Goal: Information Seeking & Learning: Learn about a topic

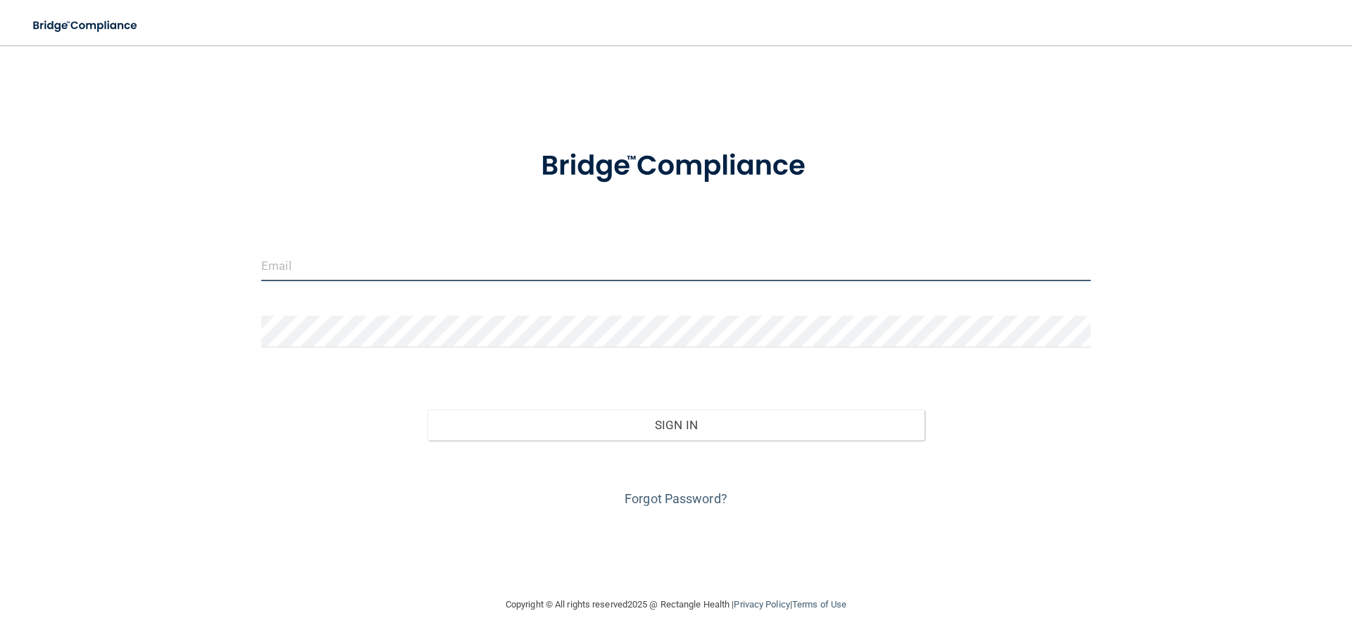
click at [526, 271] on input "email" at bounding box center [676, 265] width 830 height 32
type input "[EMAIL_ADDRESS][DOMAIN_NAME]"
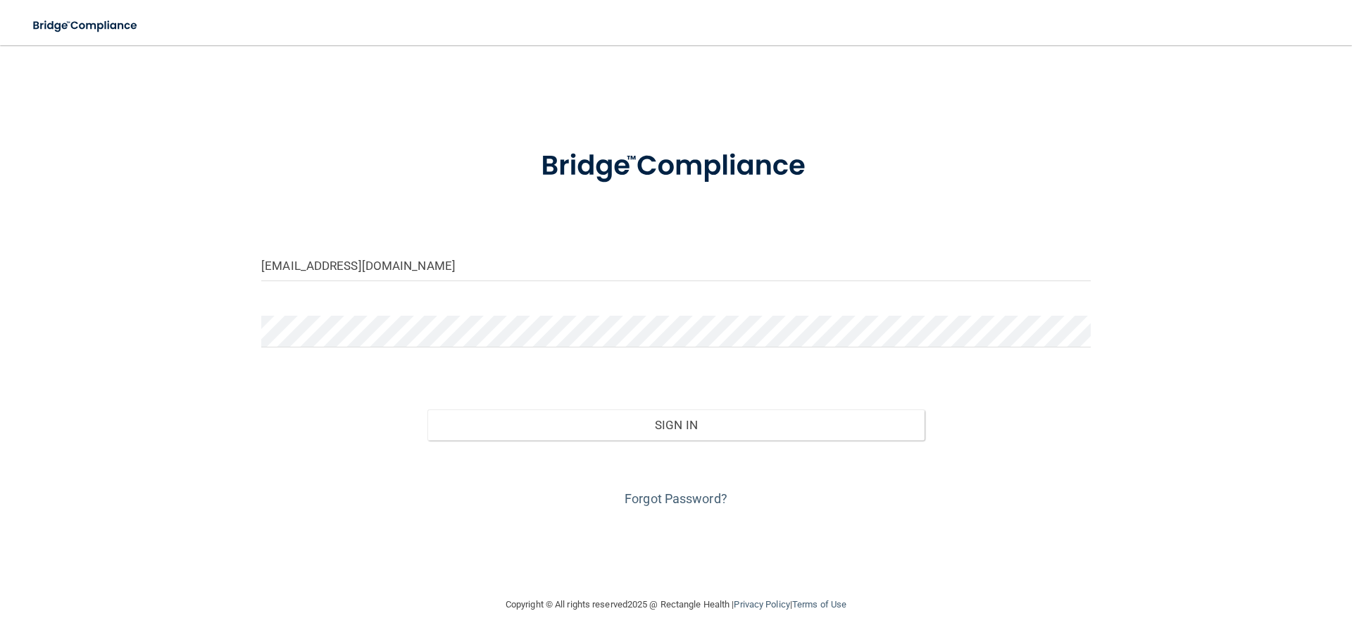
click at [403, 352] on div at bounding box center [676, 337] width 851 height 42
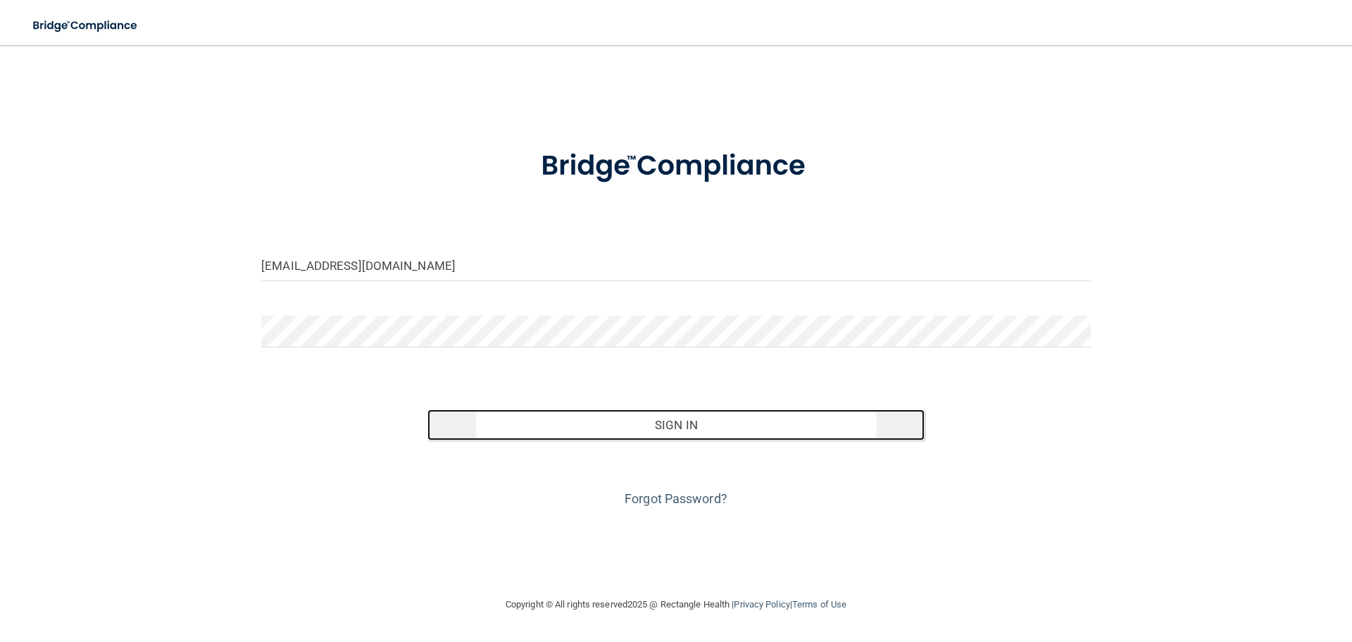
click at [641, 423] on button "Sign In" at bounding box center [676, 424] width 498 height 31
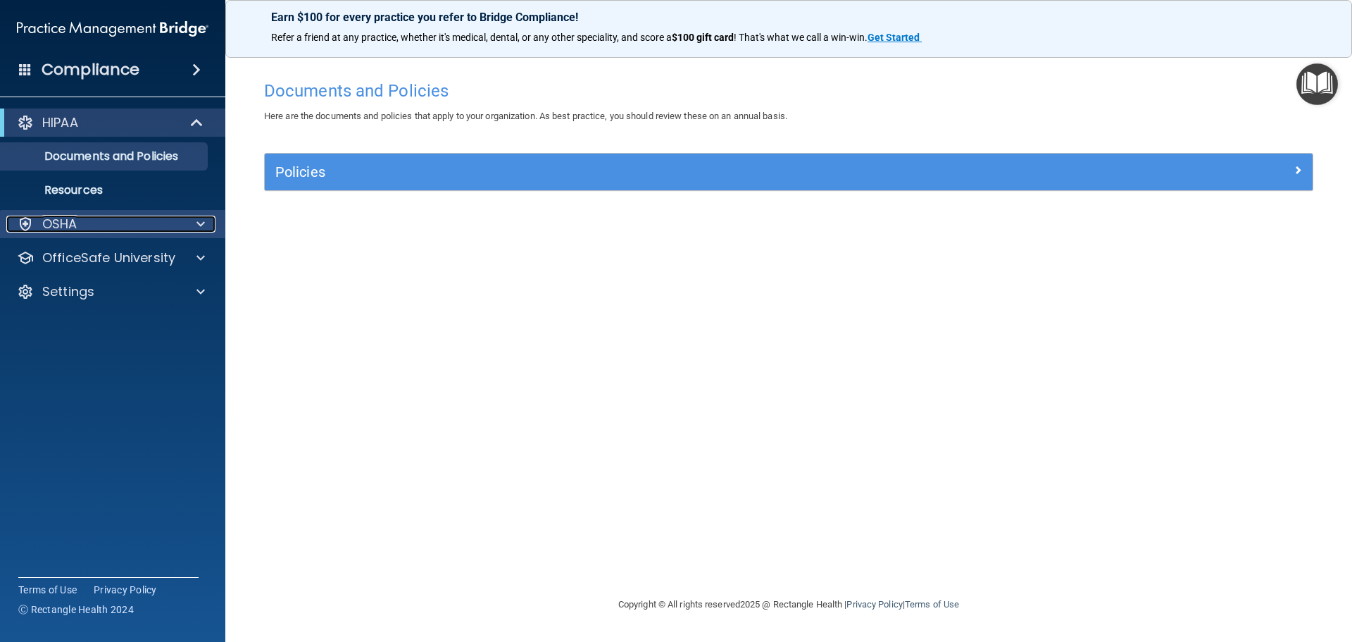
click at [206, 227] on div at bounding box center [198, 223] width 35 height 17
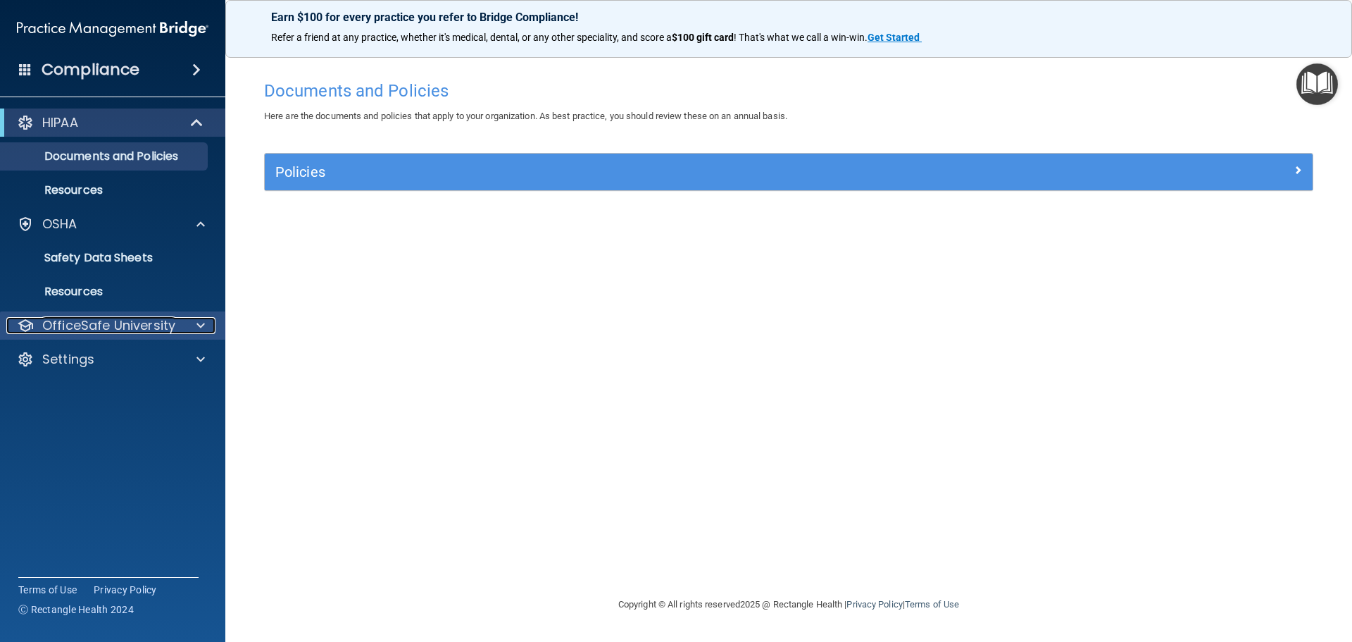
click at [200, 325] on span at bounding box center [200, 325] width 8 height 17
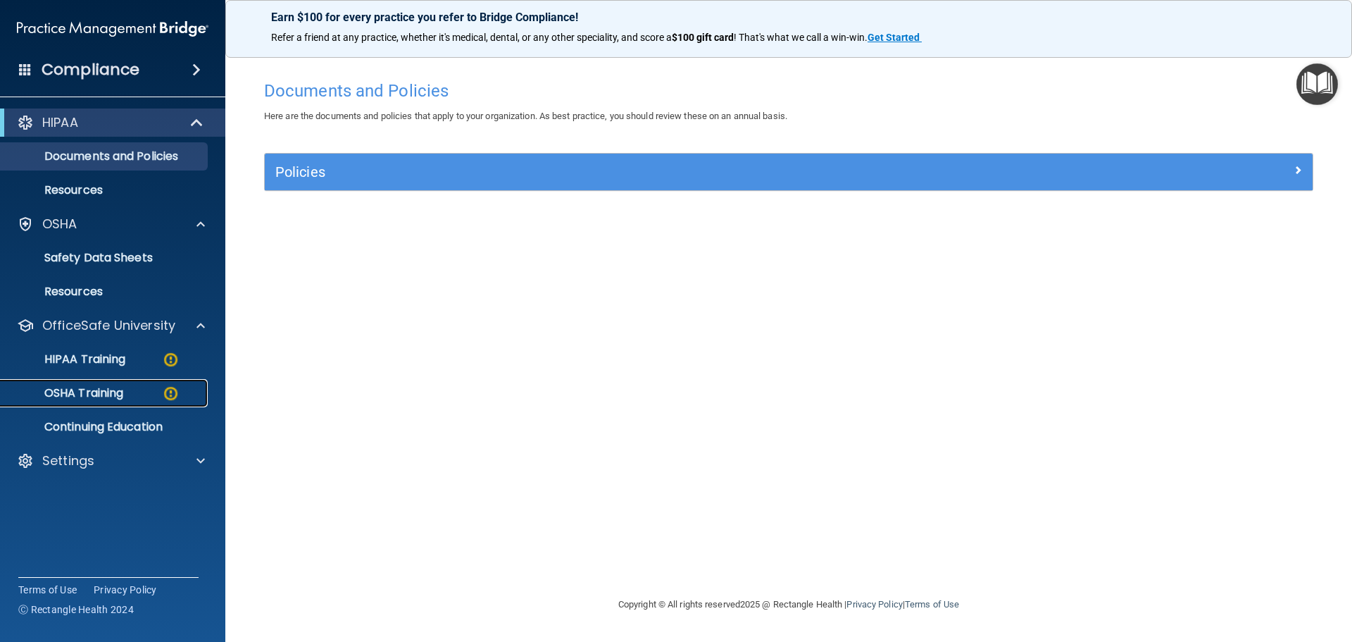
click at [116, 394] on p "OSHA Training" at bounding box center [66, 393] width 114 height 14
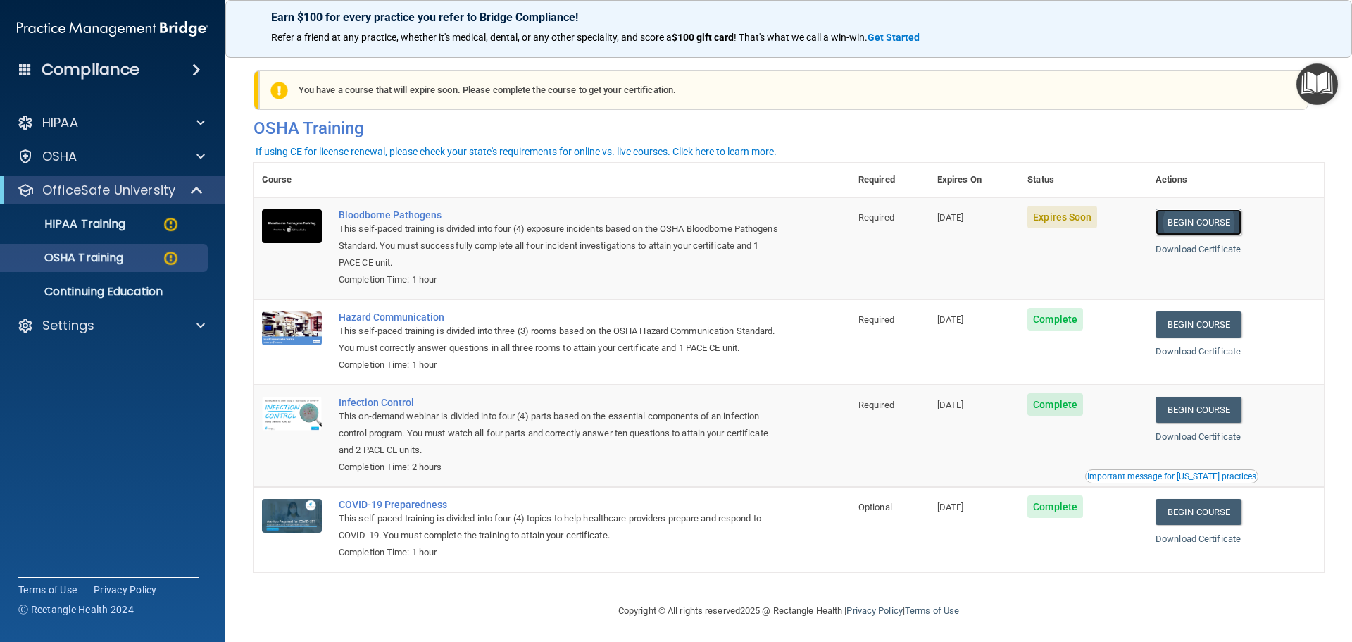
click at [1189, 218] on link "Begin Course" at bounding box center [1199, 222] width 86 height 26
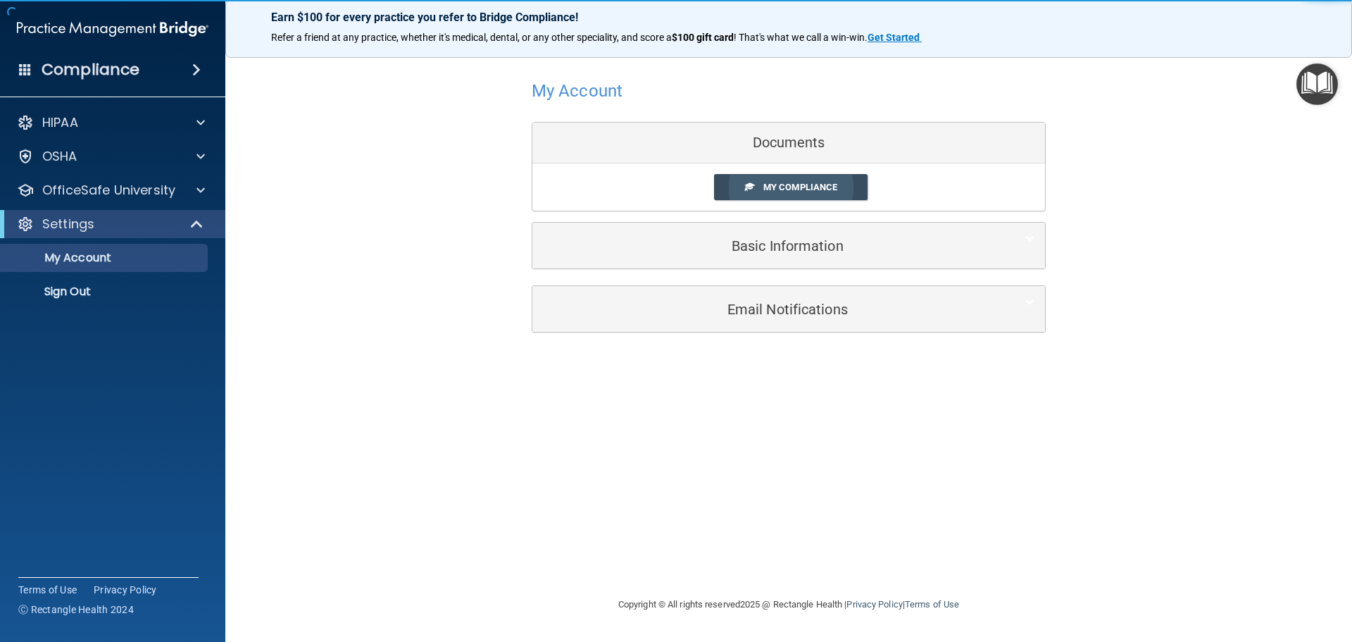
click at [787, 189] on span "My Compliance" at bounding box center [800, 187] width 74 height 11
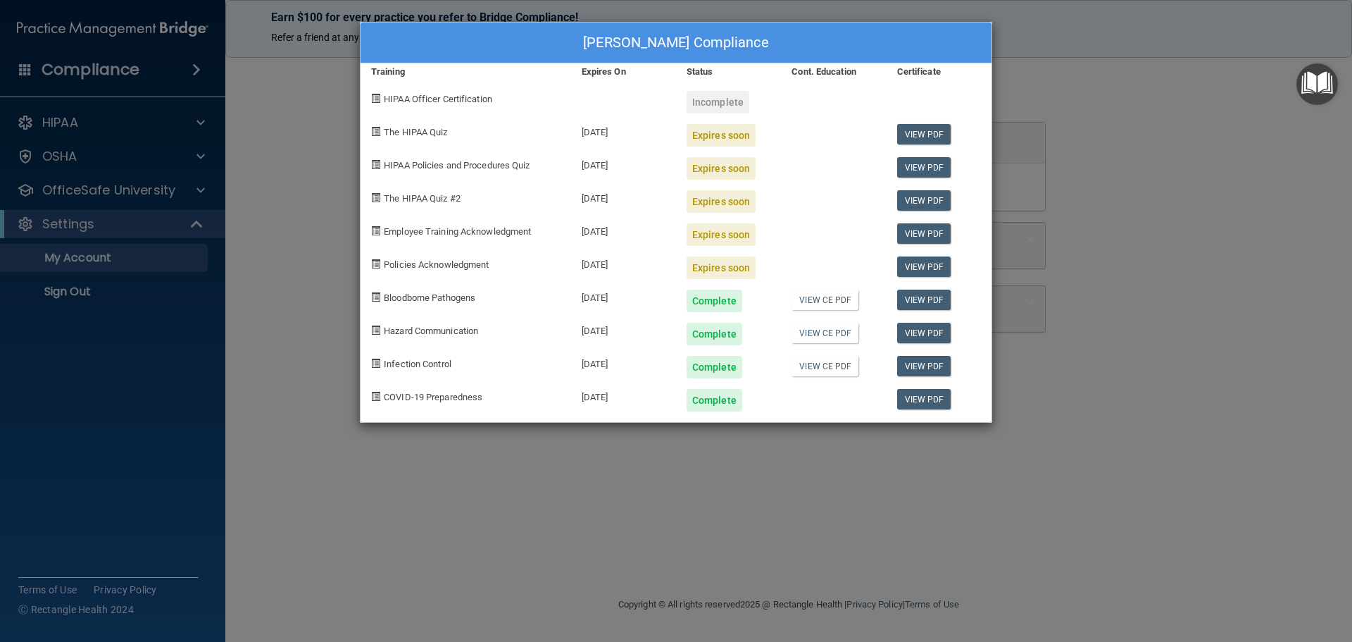
click at [1106, 148] on div "Sandra Williams's Compliance Training Expires On Status Cont. Education Certifi…" at bounding box center [676, 321] width 1352 height 642
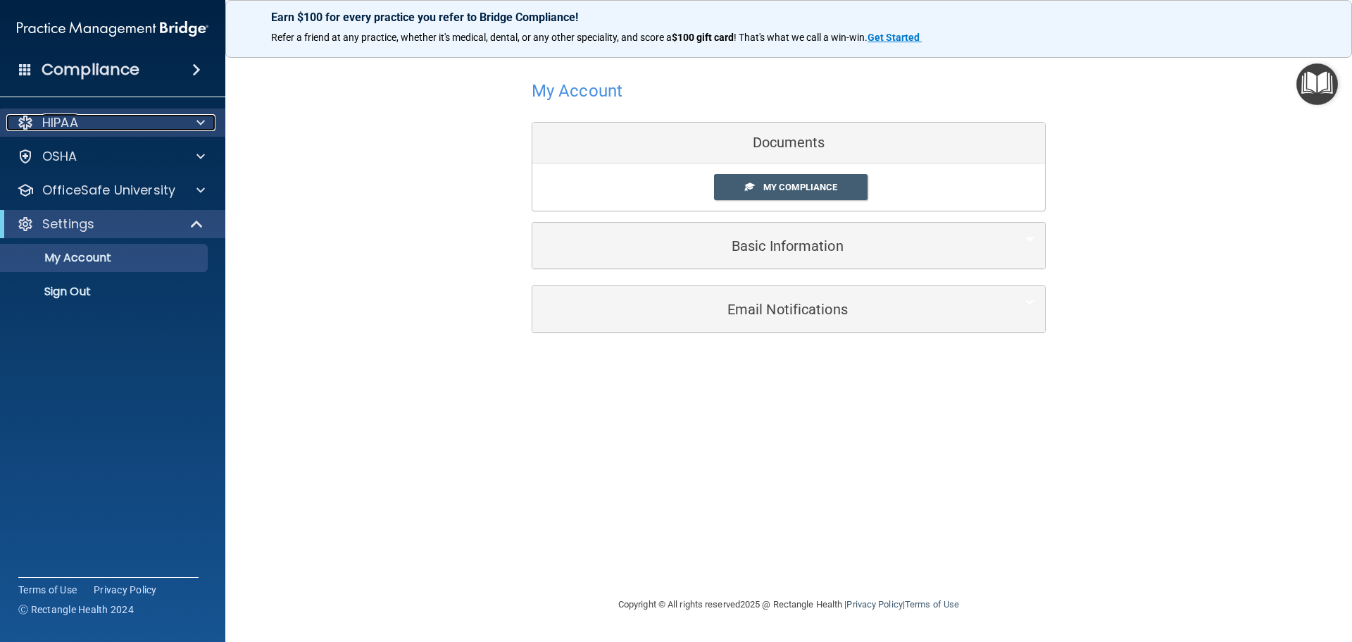
click at [200, 119] on span at bounding box center [200, 122] width 8 height 17
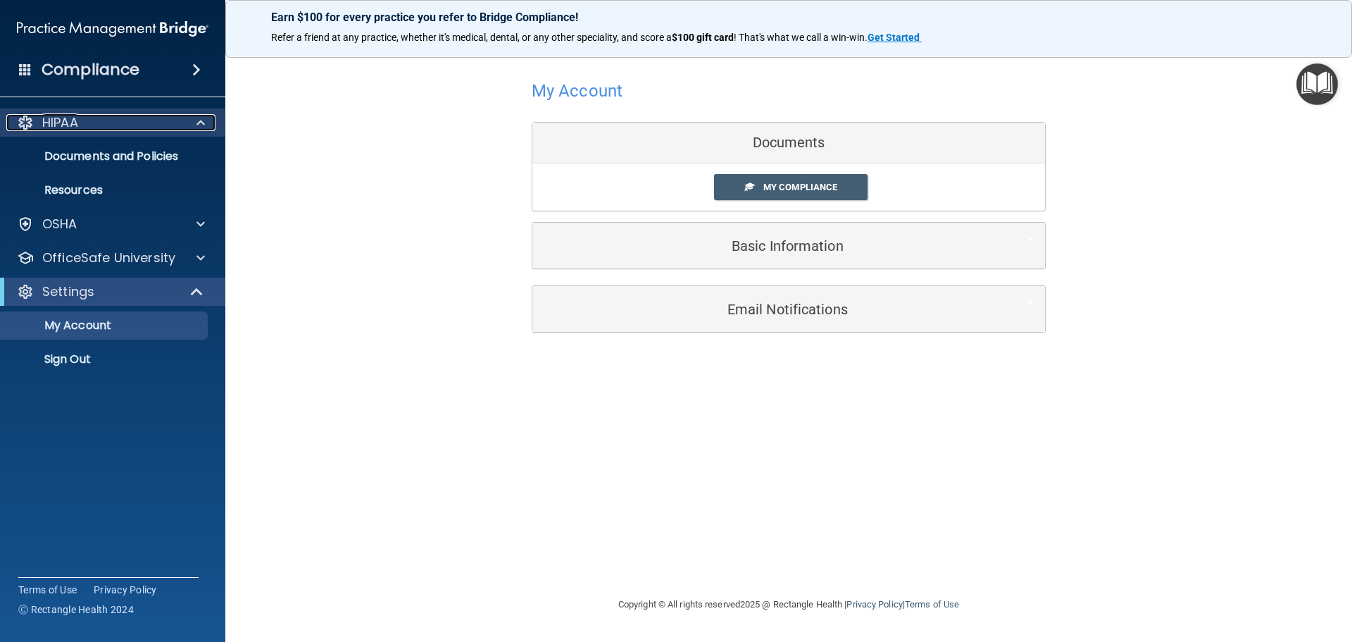
click at [51, 124] on p "HIPAA" at bounding box center [60, 122] width 36 height 17
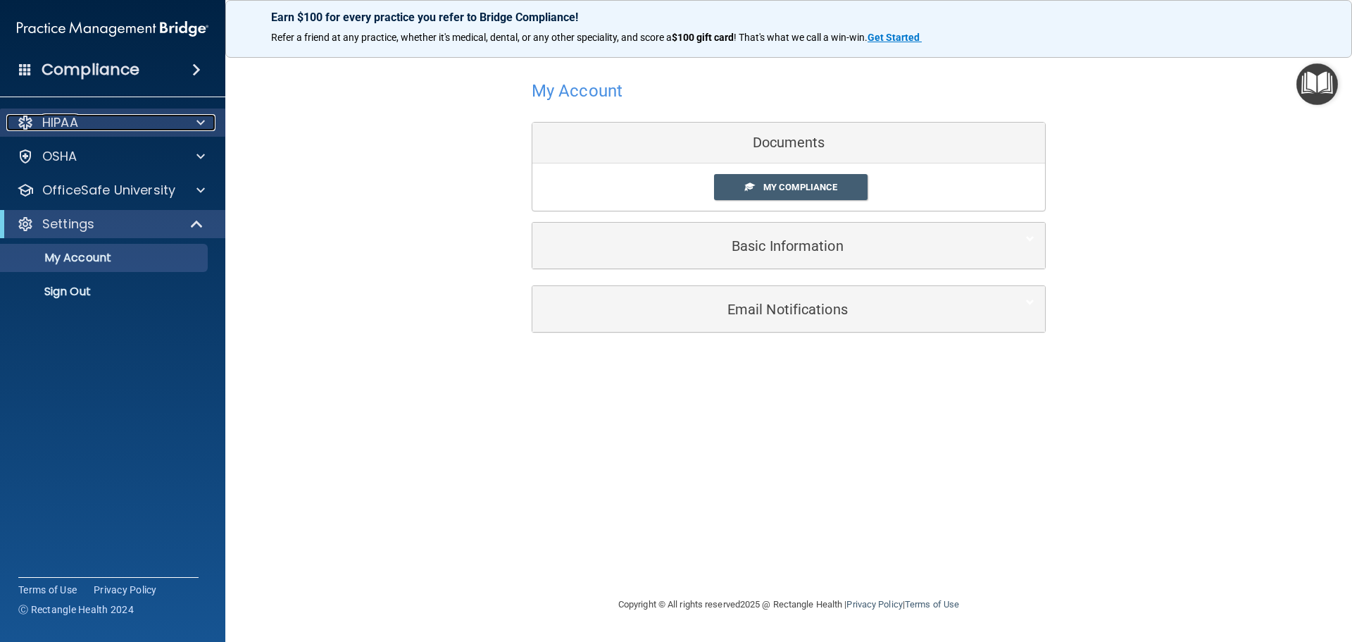
click at [51, 124] on p "HIPAA" at bounding box center [60, 122] width 36 height 17
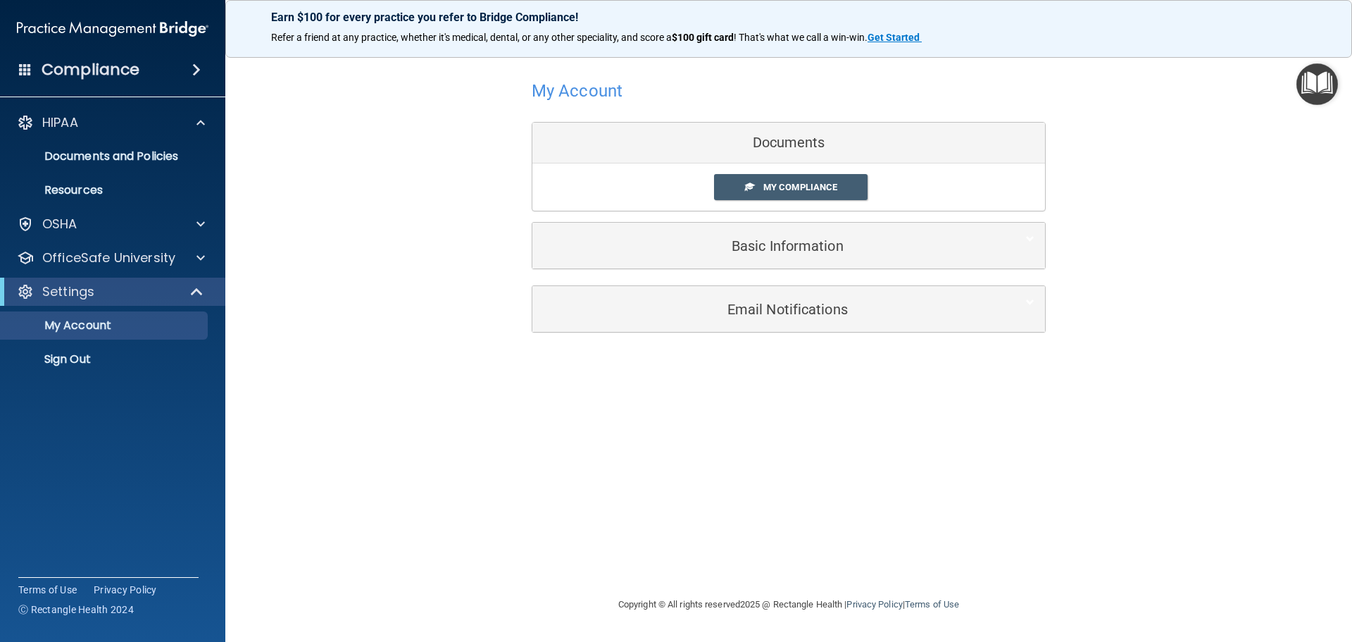
click at [195, 72] on span at bounding box center [196, 69] width 8 height 17
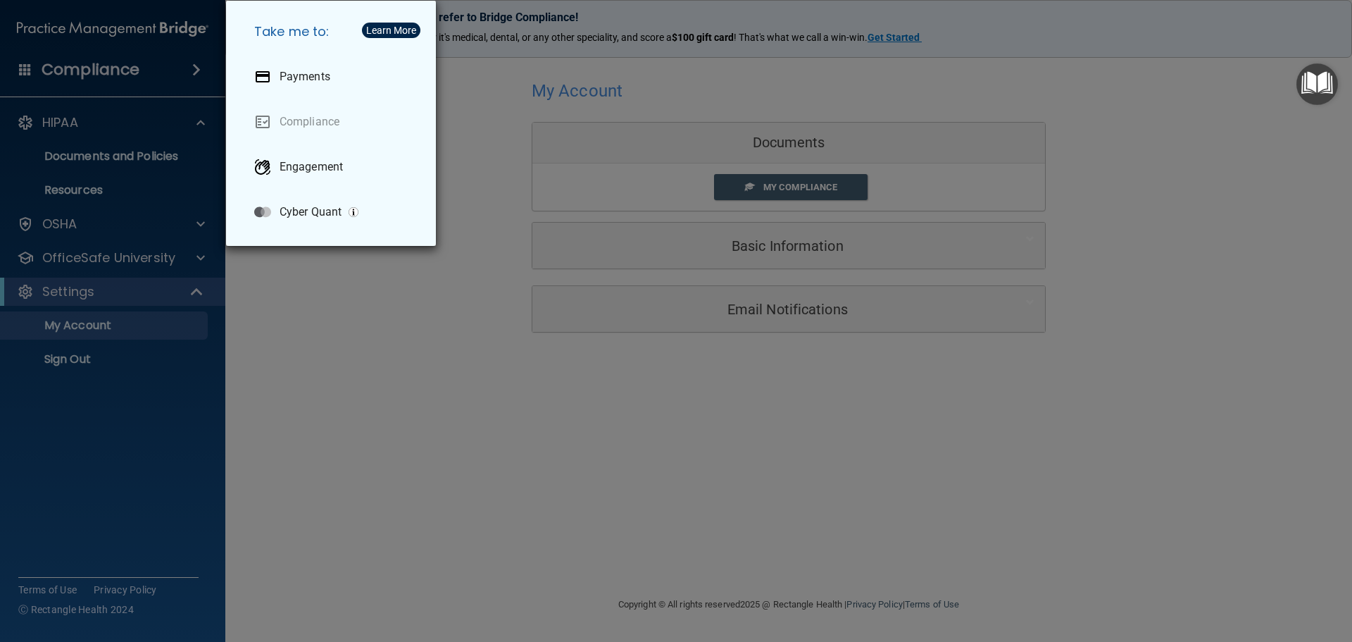
click at [75, 127] on div "Take me to: Payments Compliance Engagement Cyber Quant" at bounding box center [676, 321] width 1352 height 642
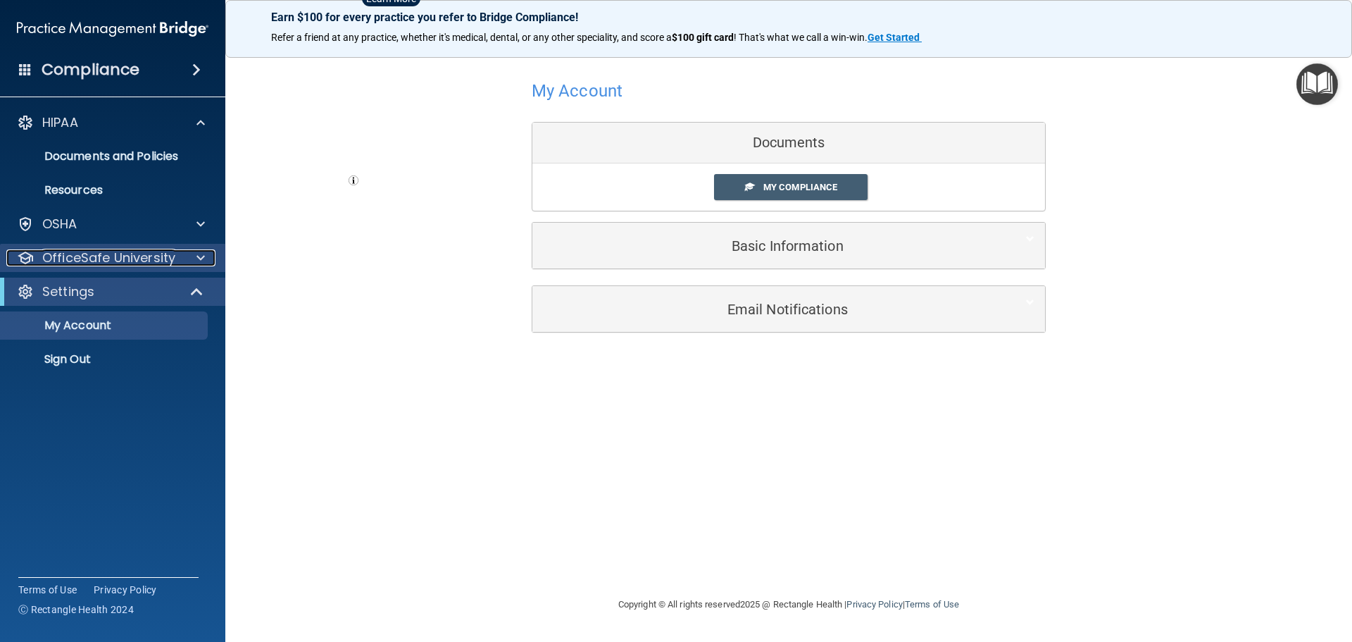
click at [200, 258] on span at bounding box center [200, 257] width 8 height 17
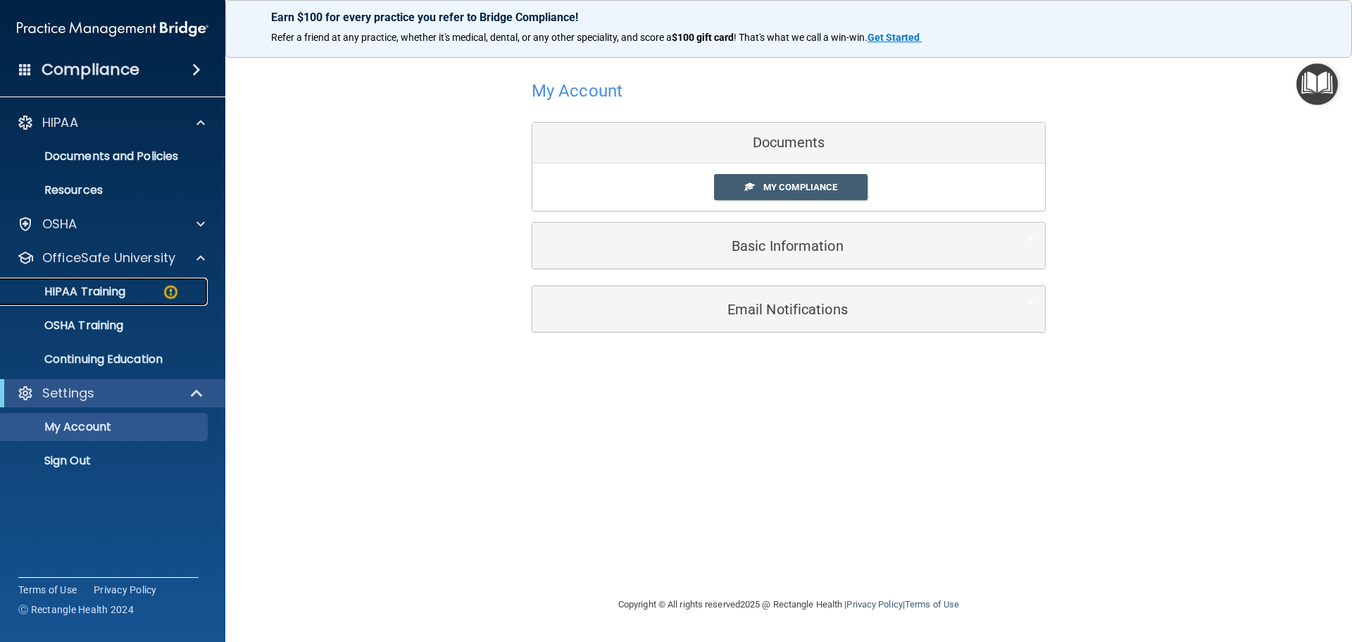
click at [122, 291] on p "HIPAA Training" at bounding box center [67, 292] width 116 height 14
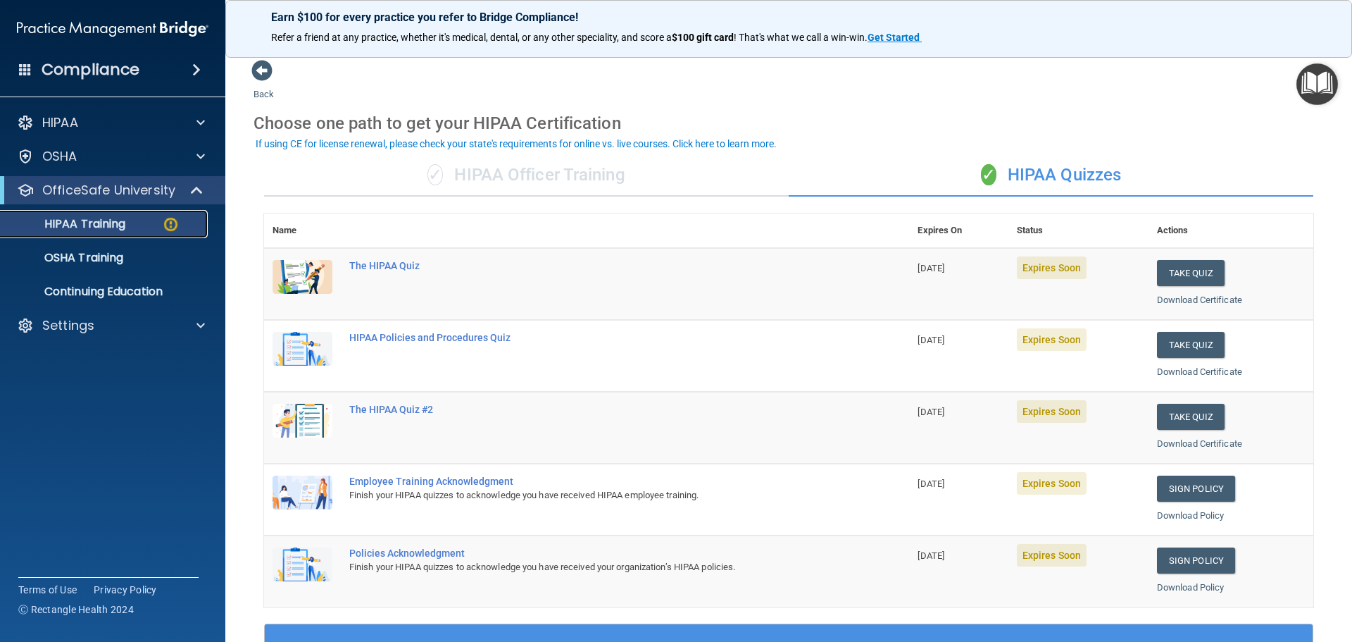
click at [173, 223] on img at bounding box center [171, 224] width 18 height 18
click at [64, 221] on p "HIPAA Training" at bounding box center [67, 224] width 116 height 14
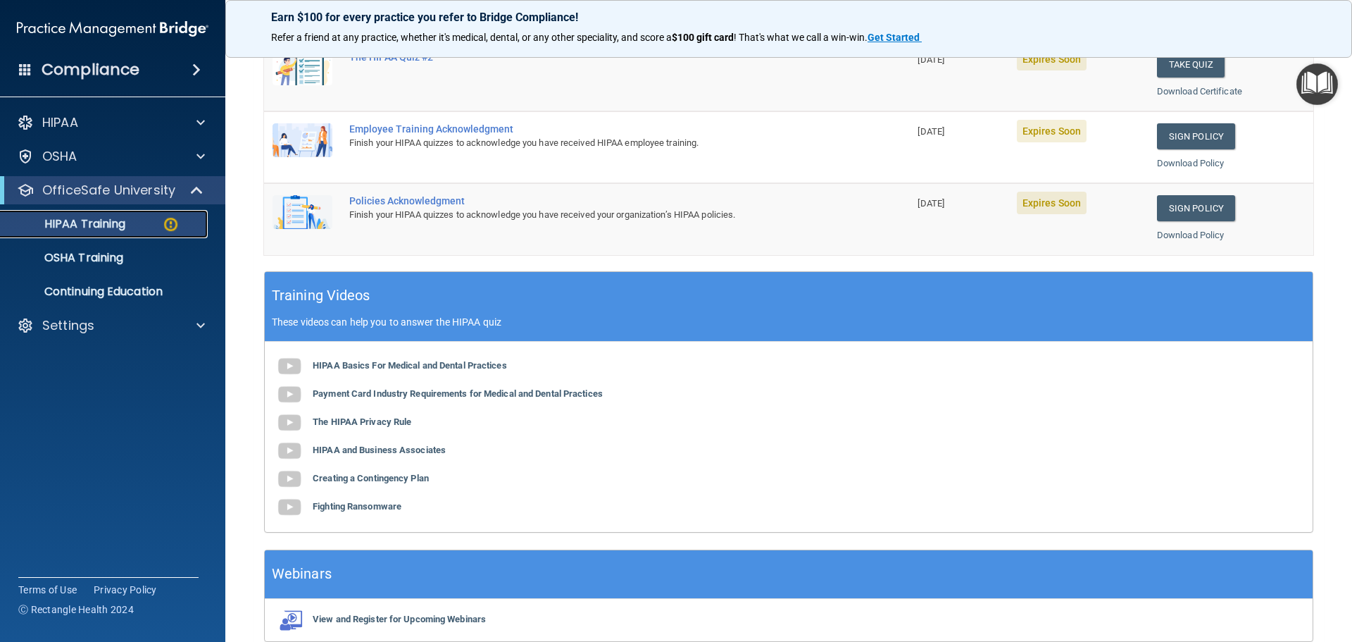
scroll to position [419, 0]
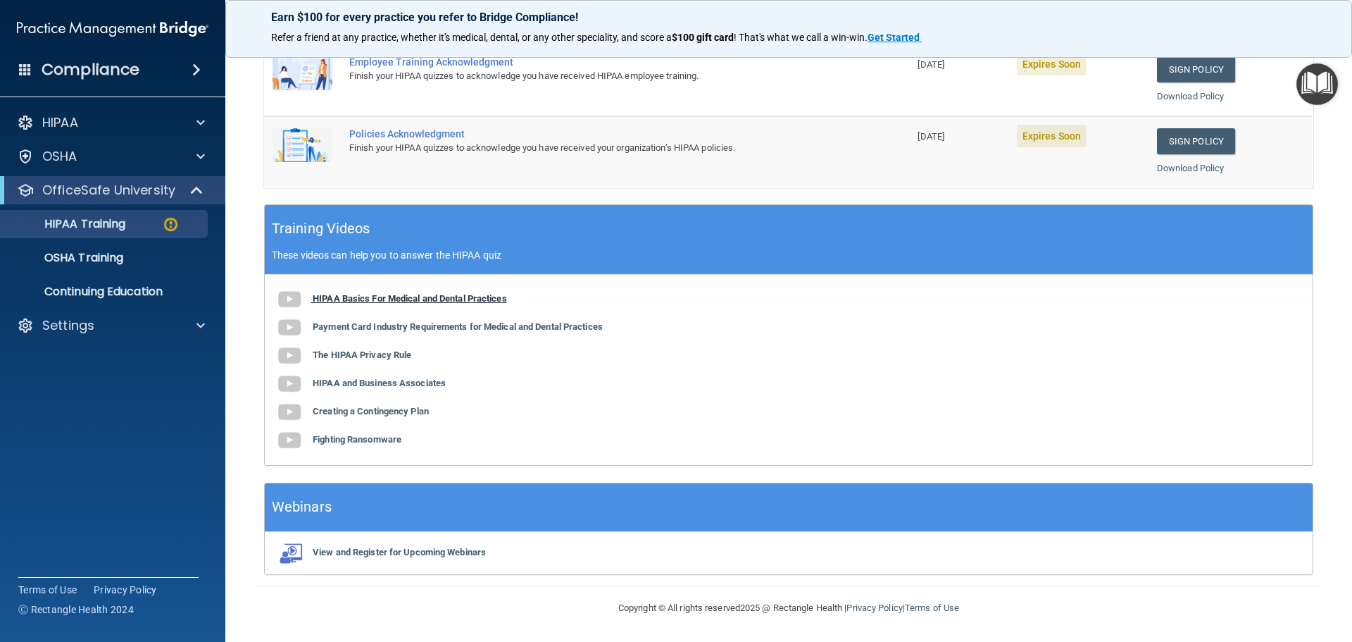
click at [385, 298] on b "HIPAA Basics For Medical and Dental Practices" at bounding box center [410, 298] width 194 height 11
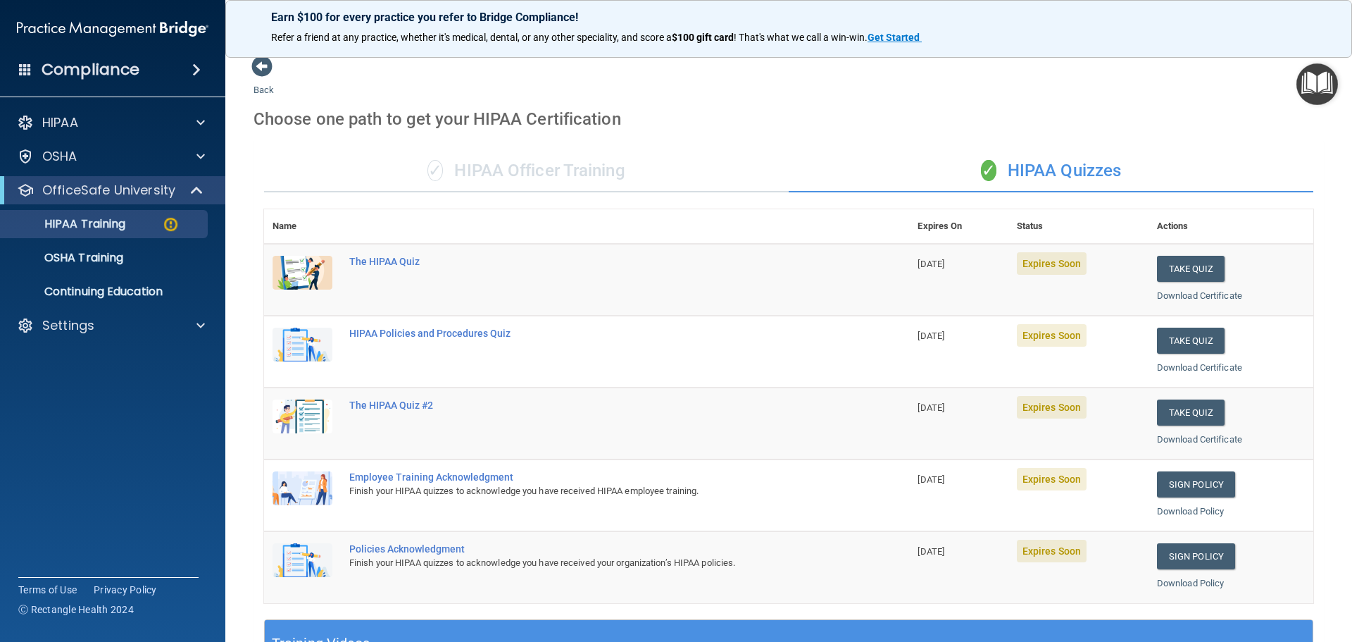
scroll to position [0, 0]
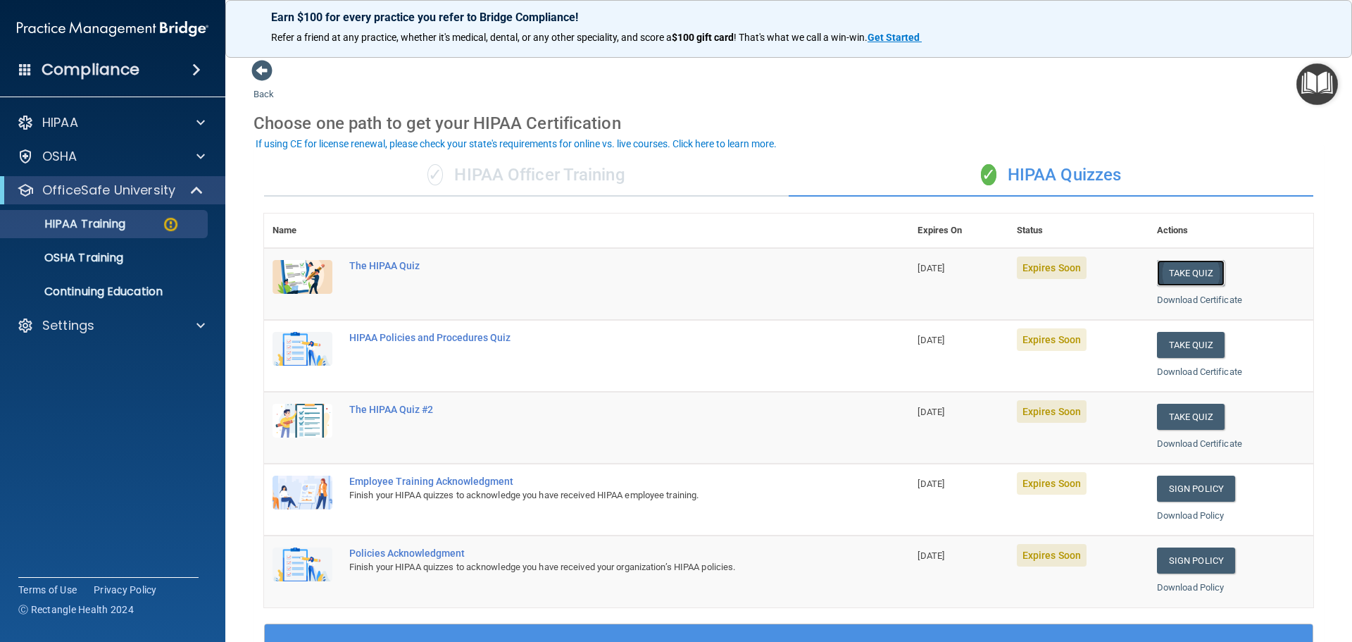
click at [1192, 267] on button "Take Quiz" at bounding box center [1191, 273] width 68 height 26
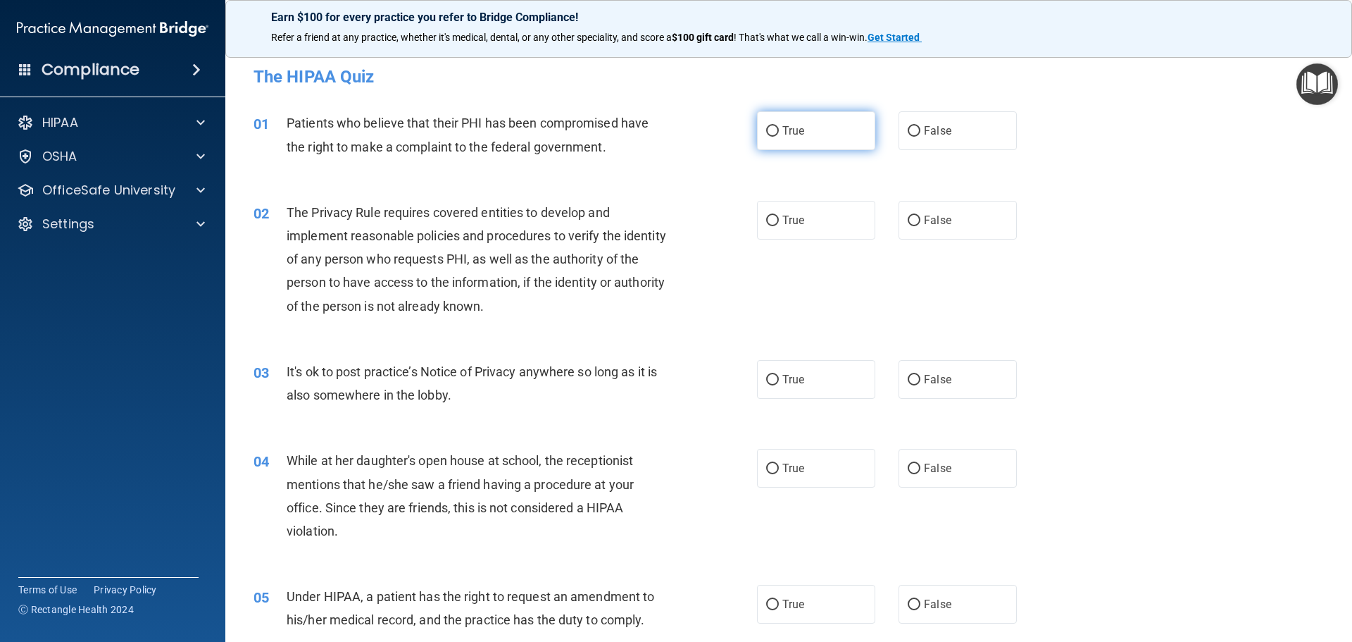
click at [766, 127] on input "True" at bounding box center [772, 131] width 13 height 11
radio input "true"
click at [768, 223] on input "True" at bounding box center [772, 220] width 13 height 11
radio input "true"
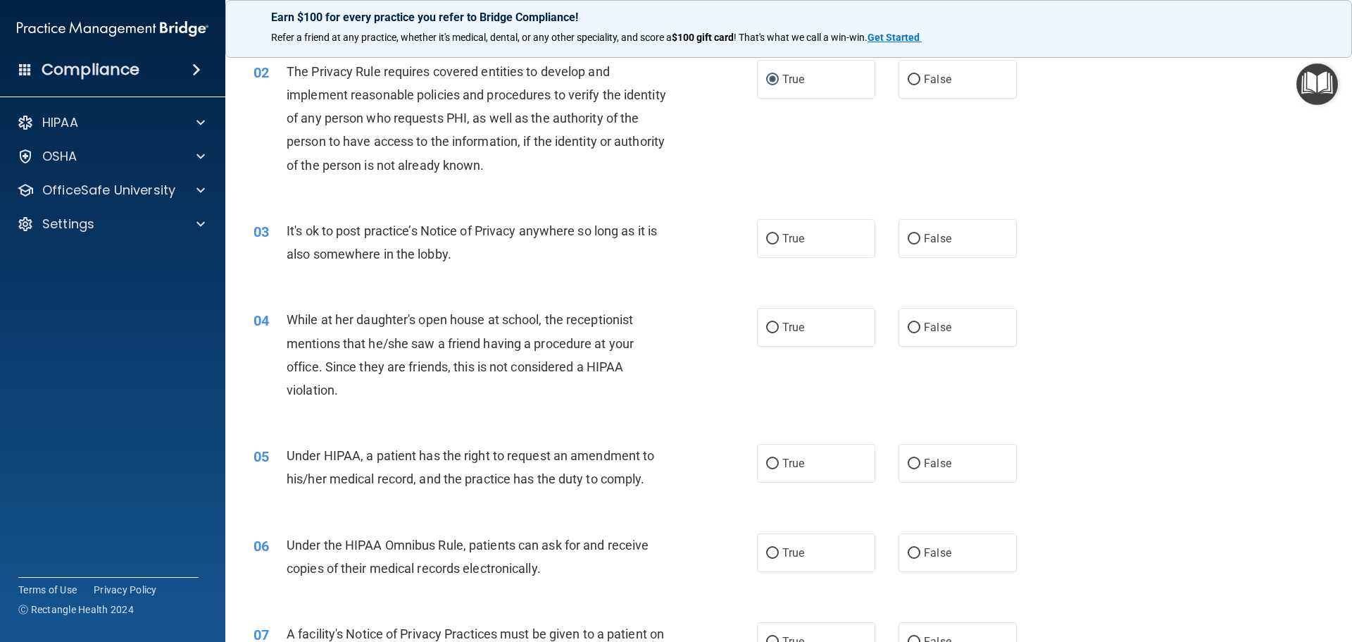
scroll to position [211, 0]
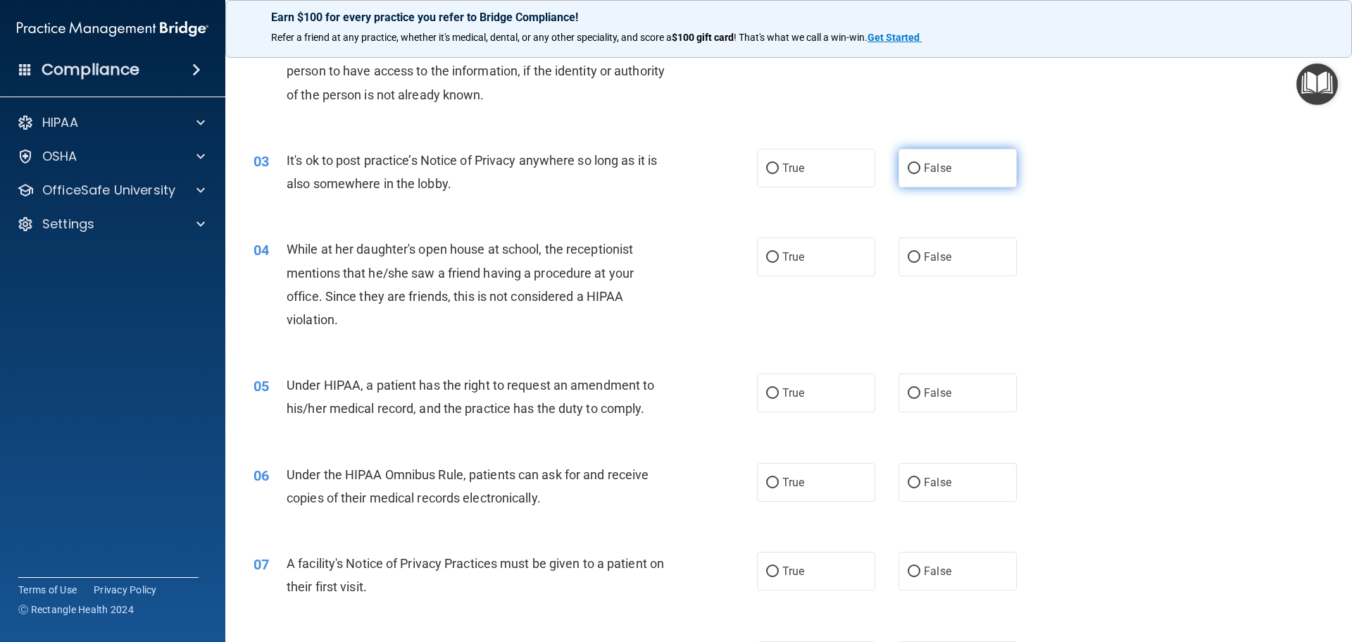
click at [908, 166] on input "False" at bounding box center [914, 168] width 13 height 11
radio input "true"
click at [914, 254] on label "False" at bounding box center [958, 256] width 118 height 39
click at [914, 254] on input "False" at bounding box center [914, 257] width 13 height 11
radio input "true"
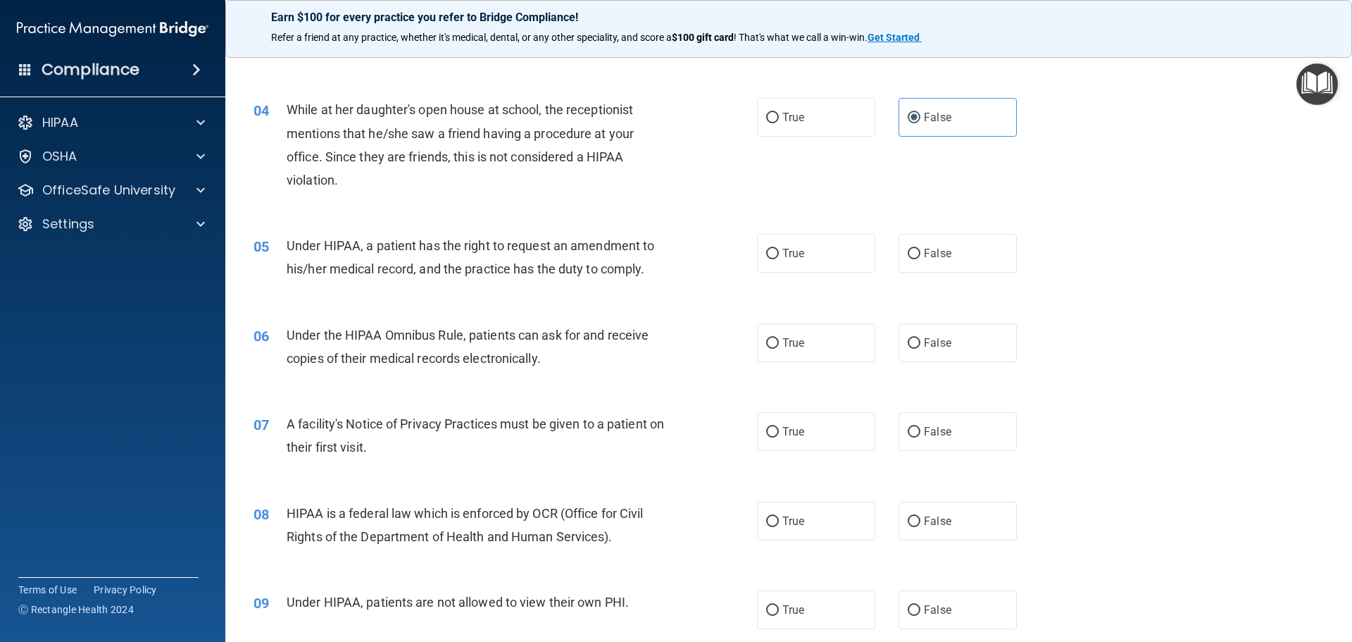
scroll to position [352, 0]
click at [768, 247] on input "True" at bounding box center [772, 252] width 13 height 11
radio input "true"
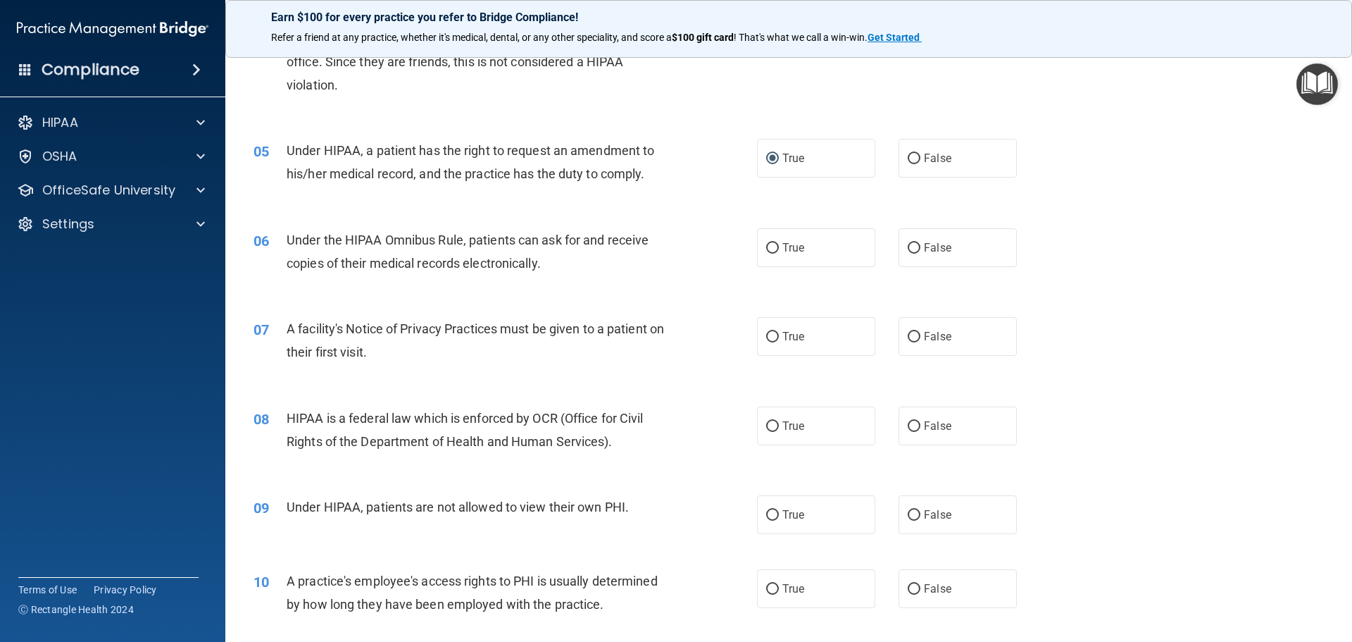
scroll to position [493, 0]
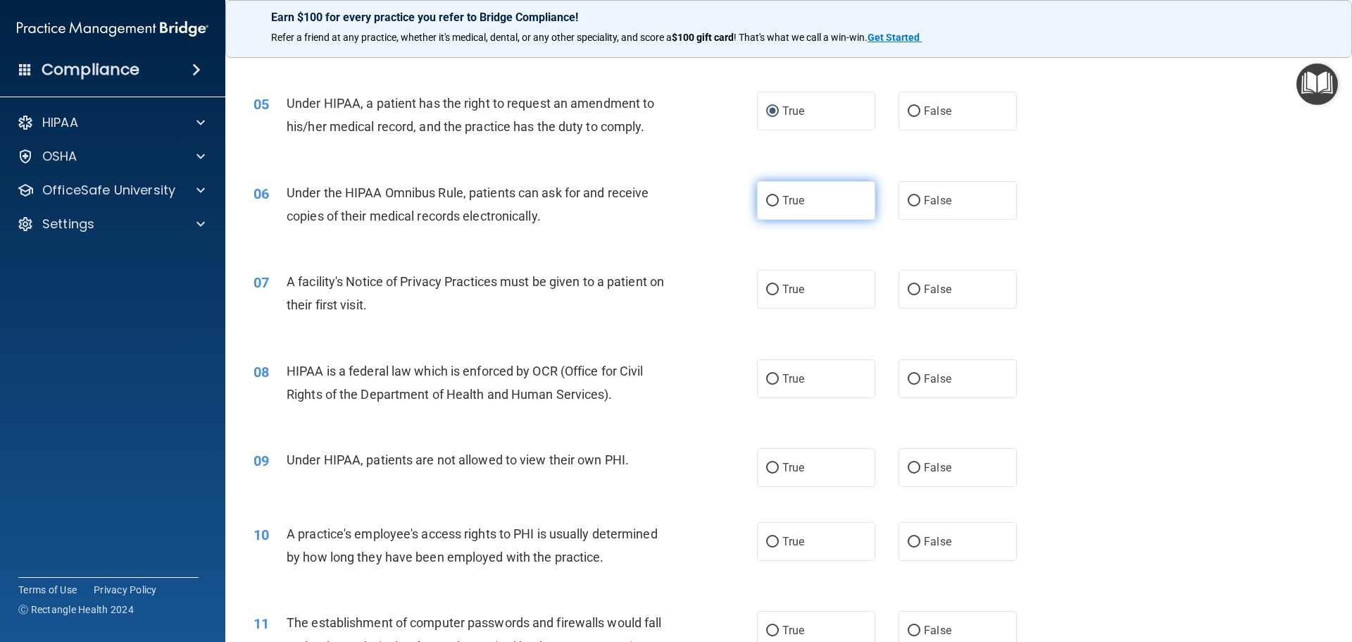
click at [768, 203] on input "True" at bounding box center [772, 201] width 13 height 11
radio input "true"
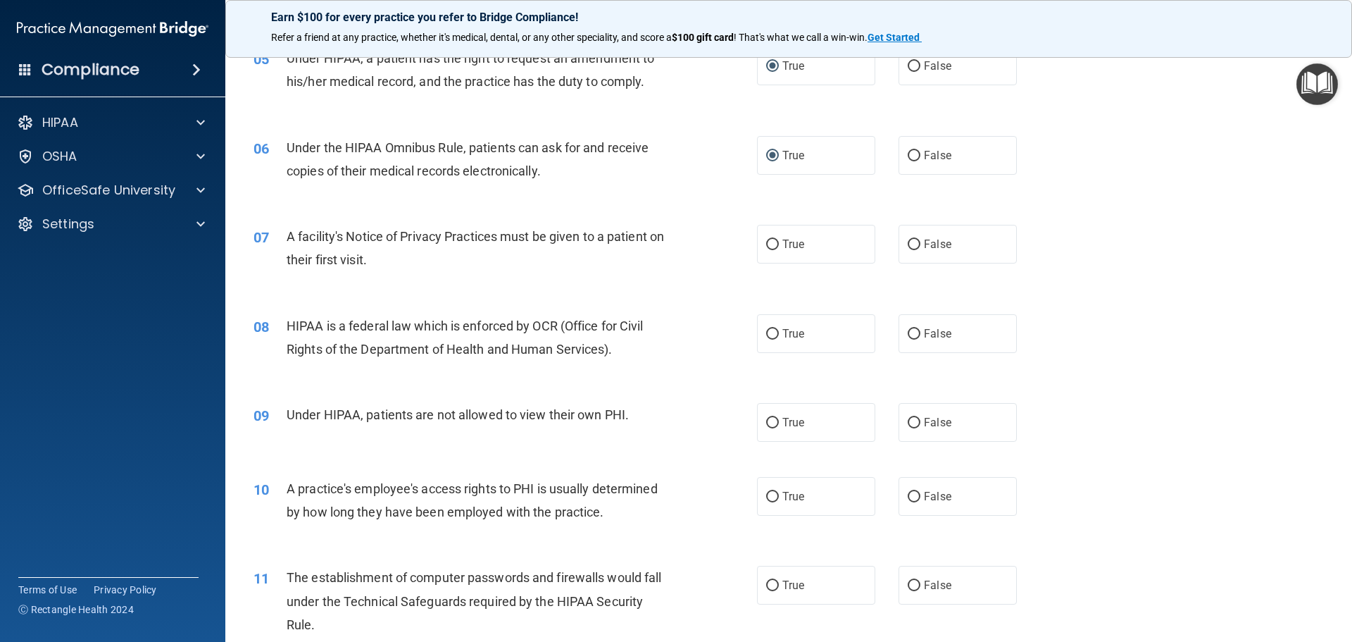
scroll to position [563, 0]
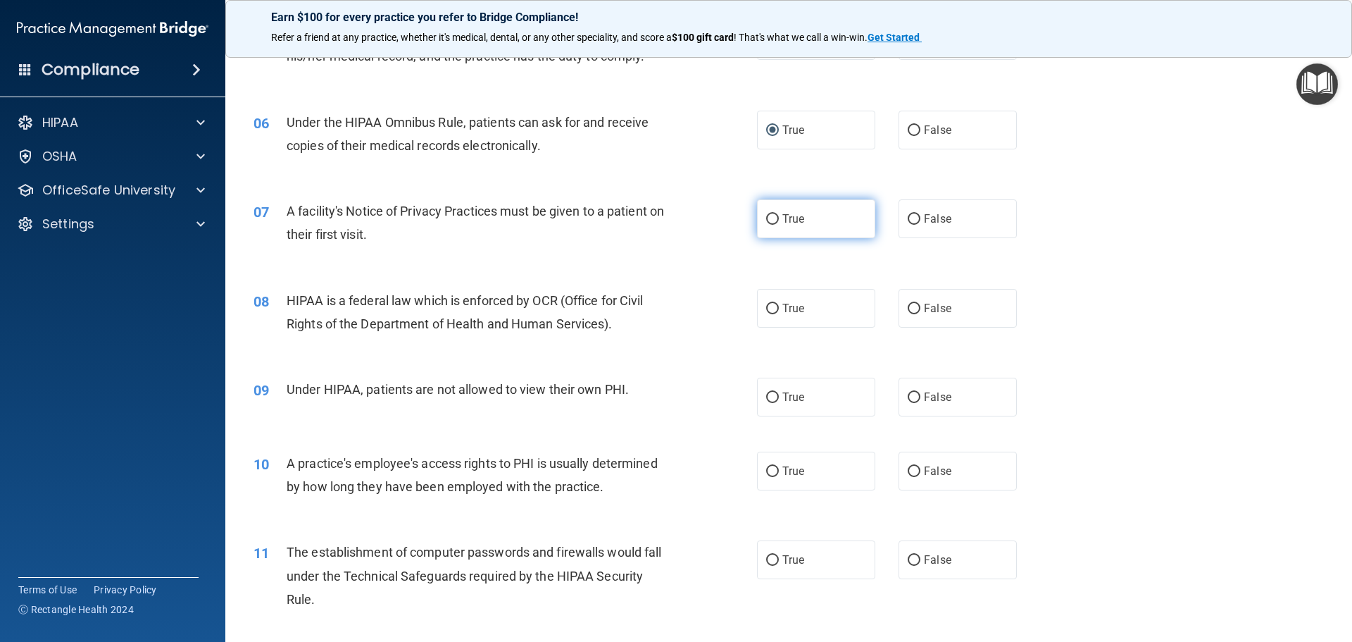
click at [766, 217] on input "True" at bounding box center [772, 219] width 13 height 11
radio input "true"
click at [767, 306] on input "True" at bounding box center [772, 309] width 13 height 11
radio input "true"
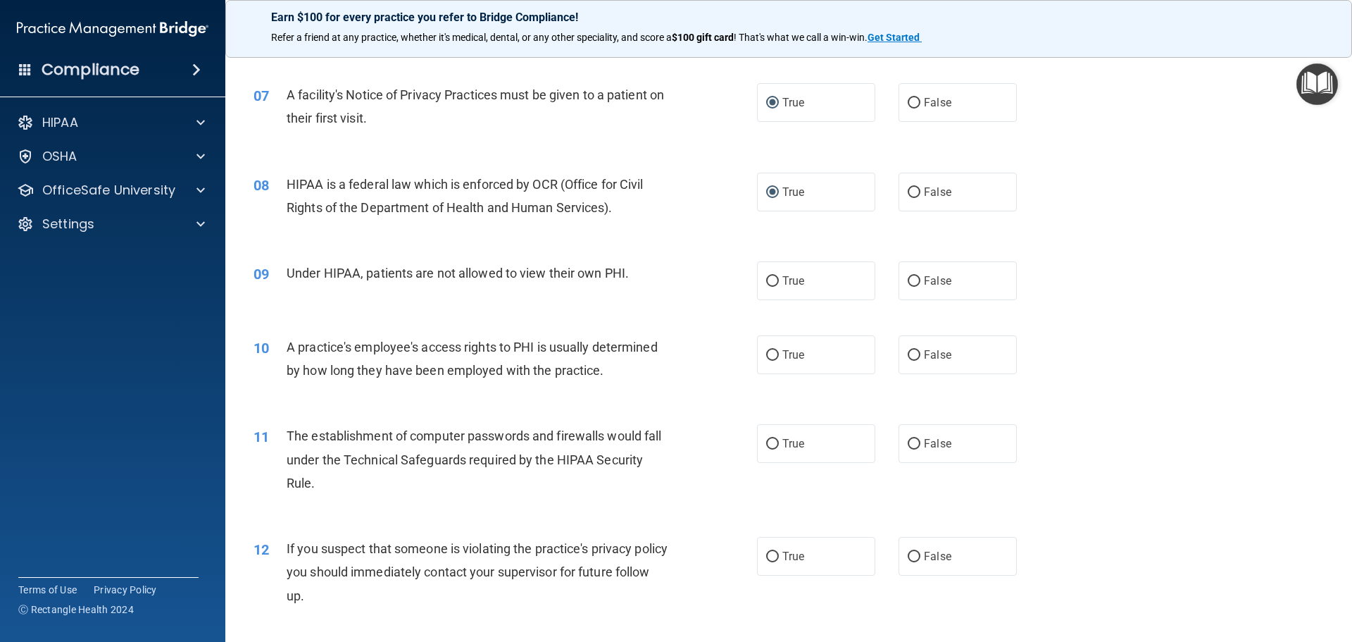
scroll to position [704, 0]
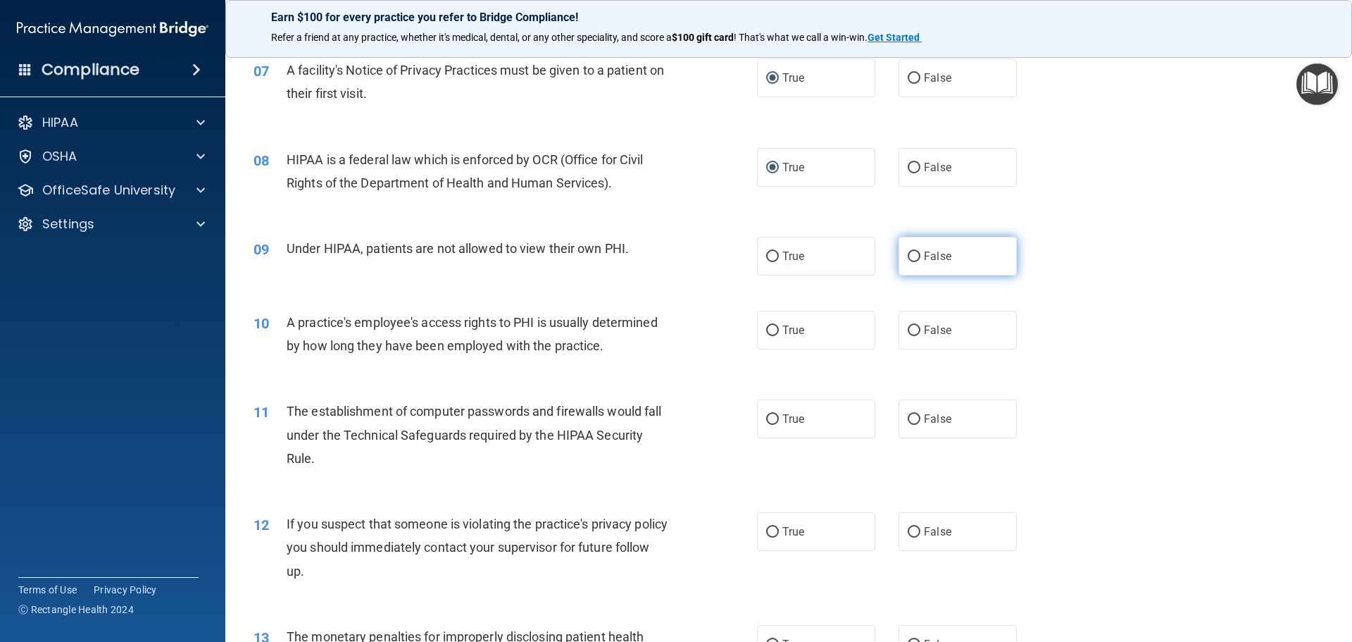
click at [908, 256] on input "False" at bounding box center [914, 256] width 13 height 11
radio input "true"
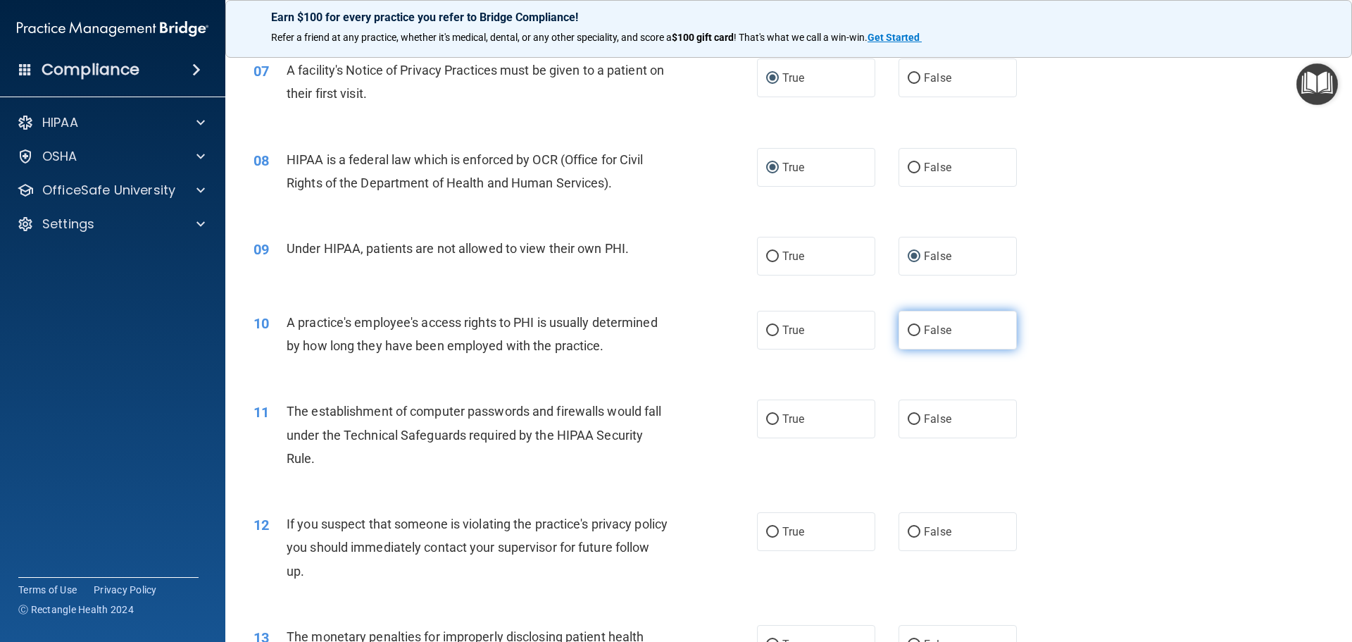
click at [908, 330] on input "False" at bounding box center [914, 330] width 13 height 11
radio input "true"
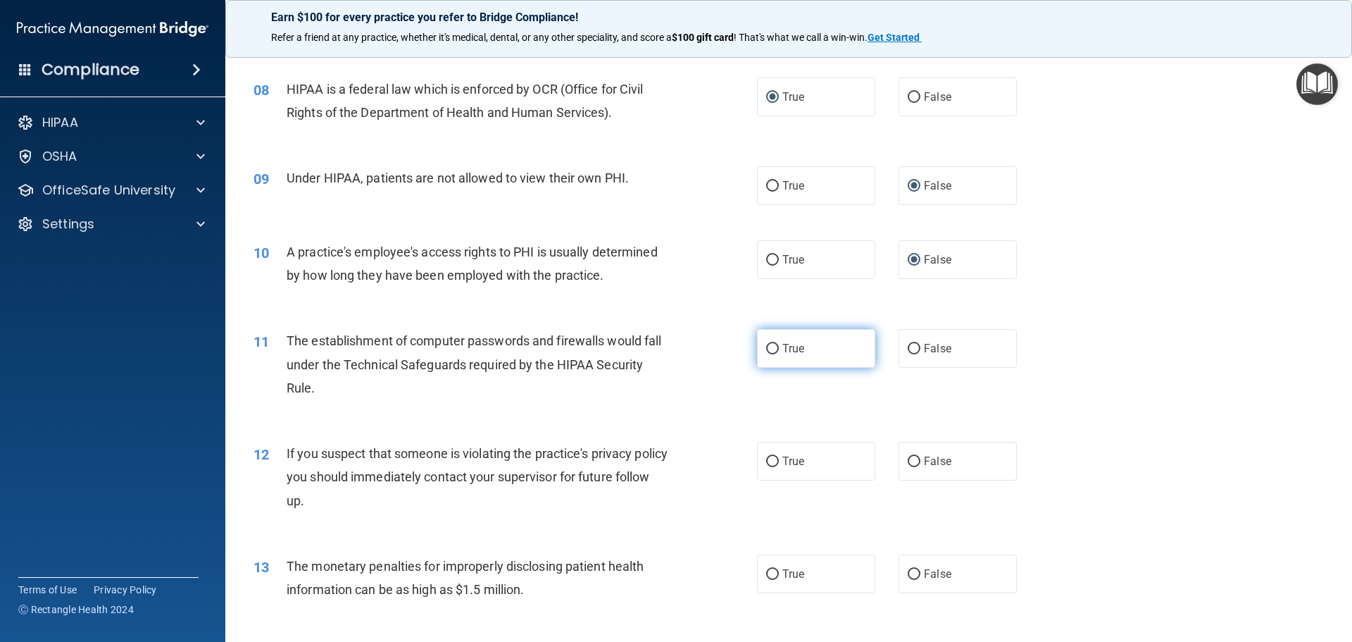
click at [766, 349] on input "True" at bounding box center [772, 349] width 13 height 11
radio input "true"
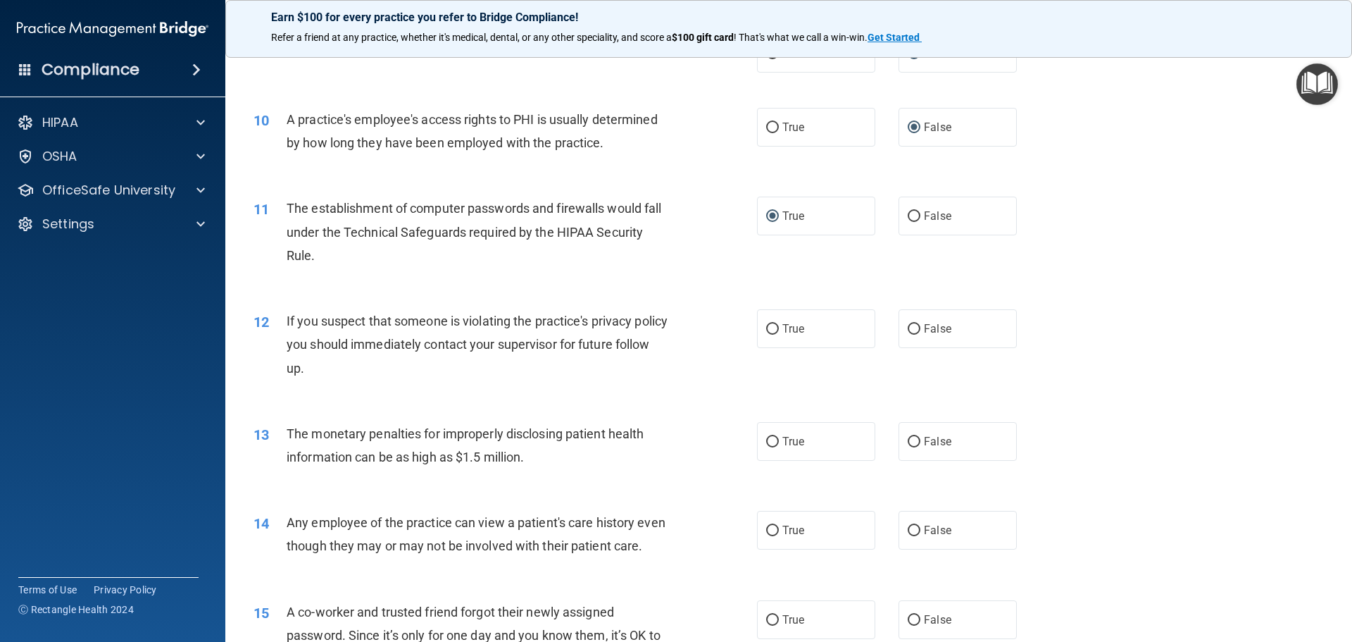
scroll to position [916, 0]
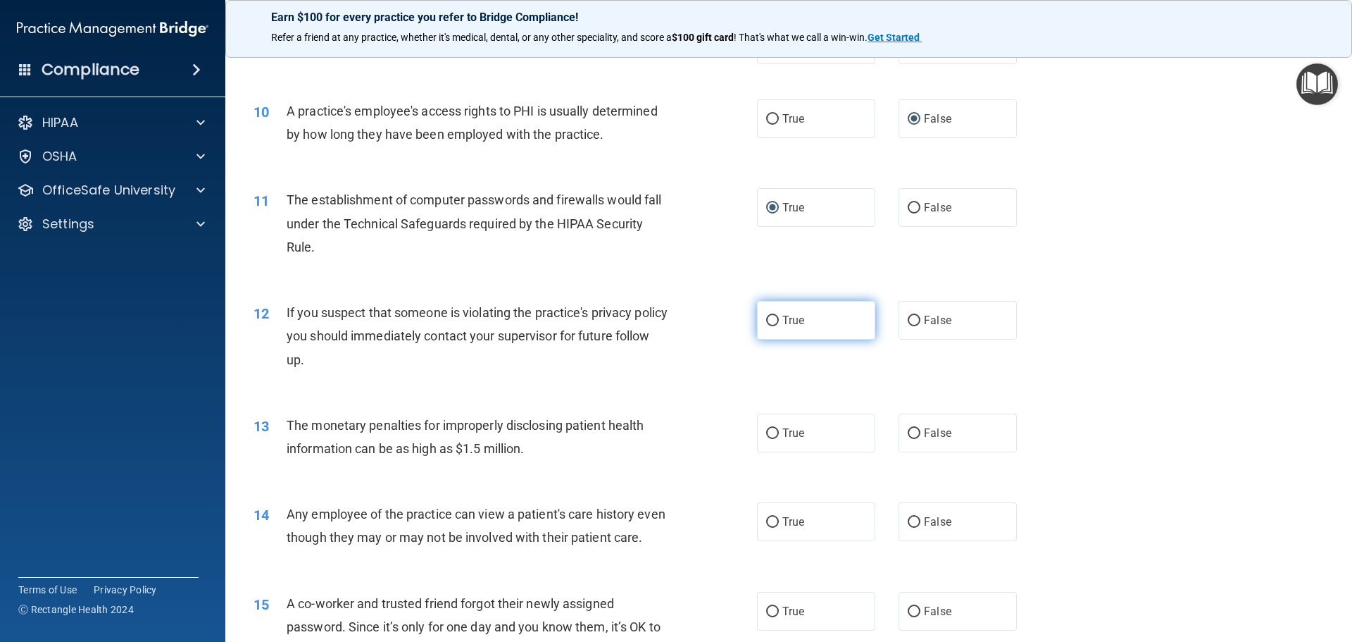
click at [773, 318] on input "True" at bounding box center [772, 321] width 13 height 11
radio input "true"
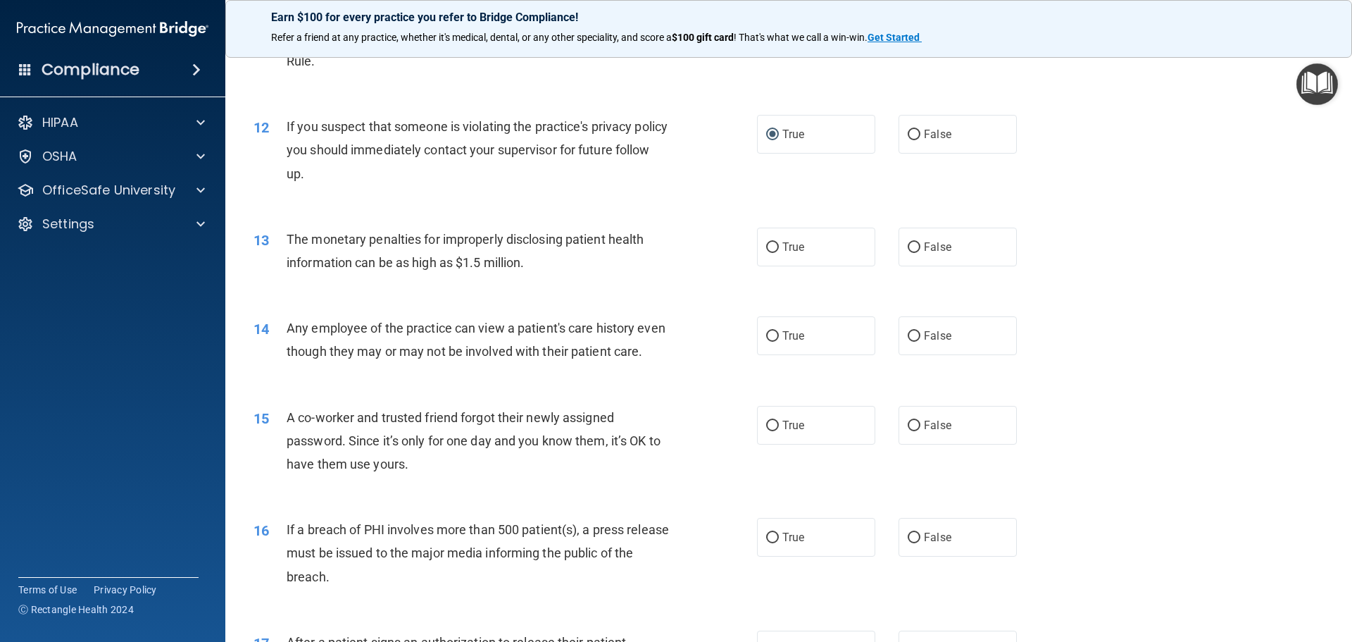
scroll to position [1127, 0]
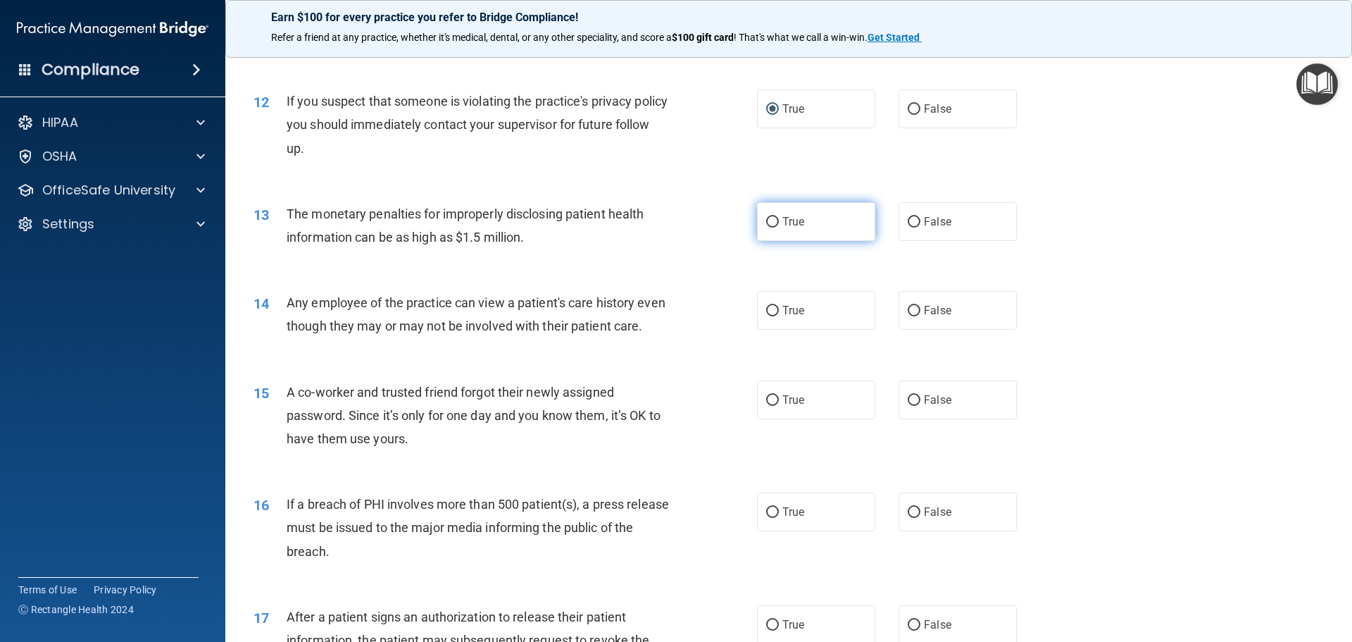
click at [766, 224] on input "True" at bounding box center [772, 222] width 13 height 11
radio input "true"
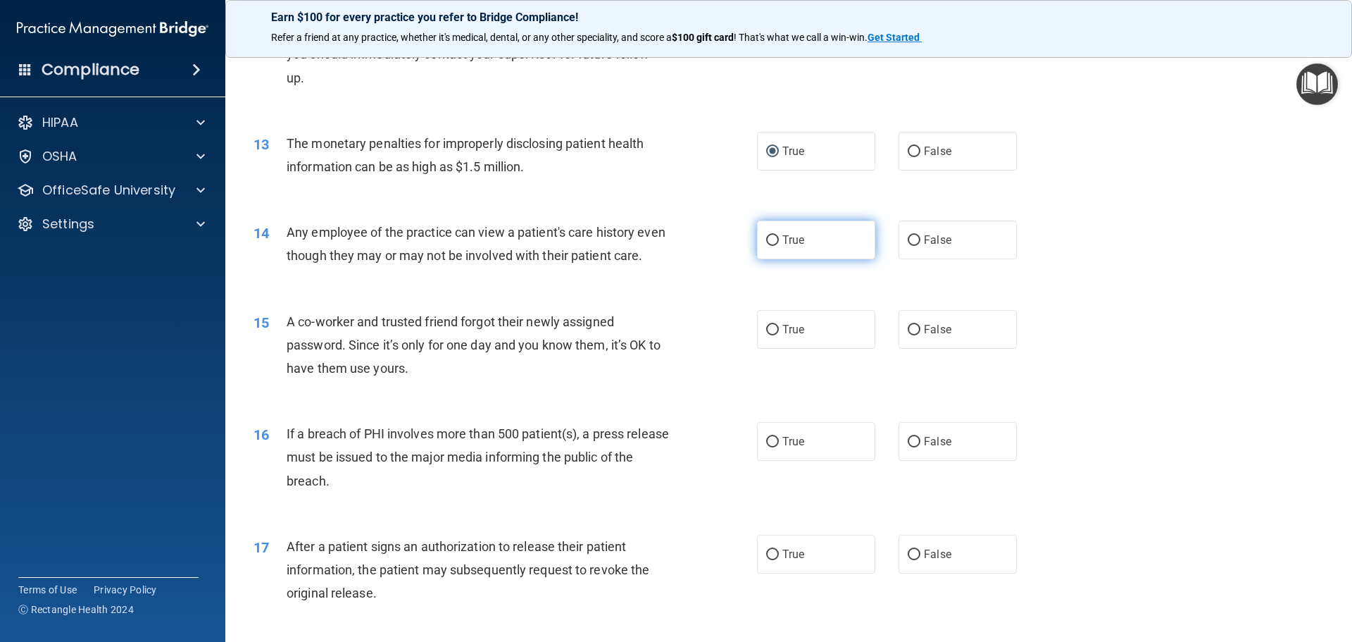
click at [770, 237] on input "True" at bounding box center [772, 240] width 13 height 11
radio input "true"
click at [908, 335] on input "False" at bounding box center [914, 330] width 13 height 11
radio input "true"
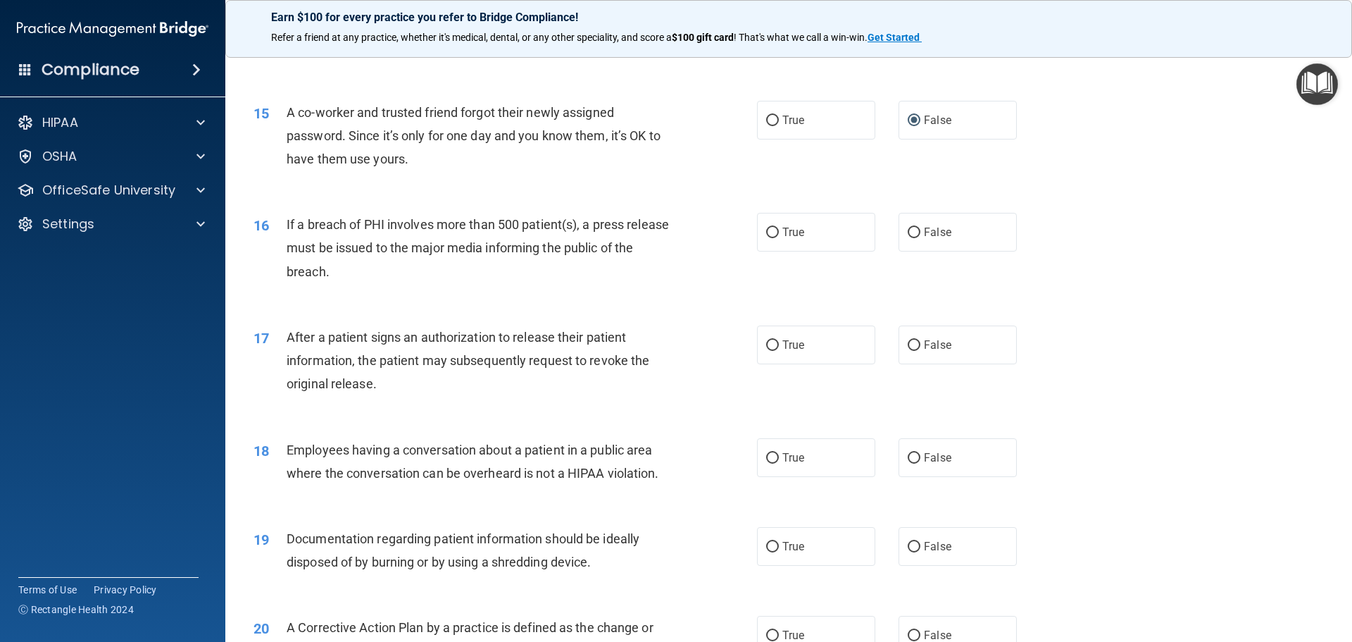
scroll to position [1408, 0]
click at [768, 244] on label "True" at bounding box center [816, 230] width 118 height 39
click at [768, 236] on input "True" at bounding box center [772, 230] width 13 height 11
radio input "true"
click at [761, 361] on label "True" at bounding box center [816, 342] width 118 height 39
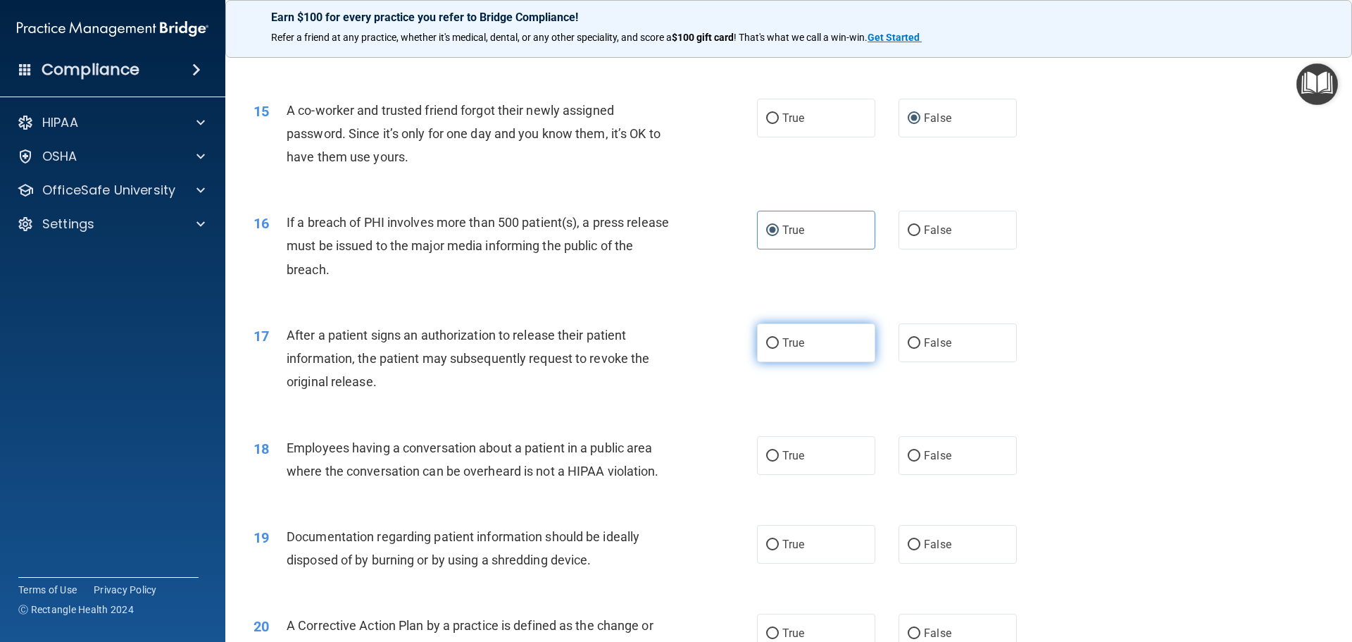
click at [766, 349] on input "True" at bounding box center [772, 343] width 13 height 11
radio input "true"
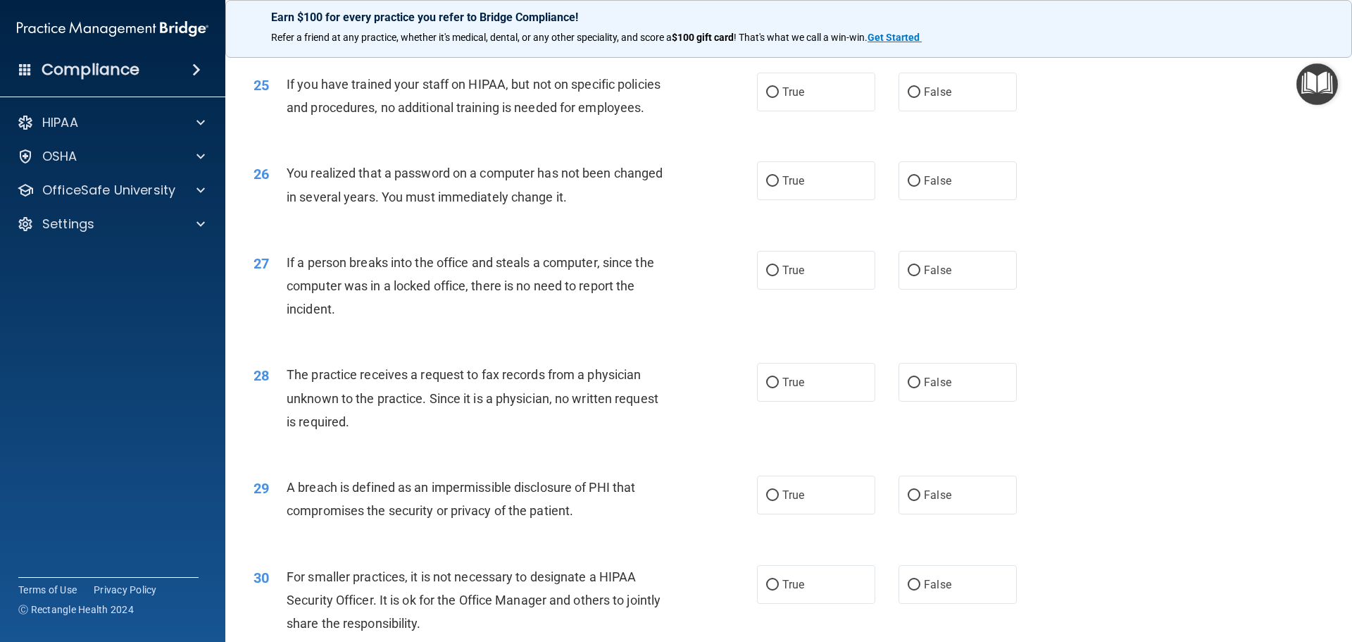
scroll to position [2692, 0]
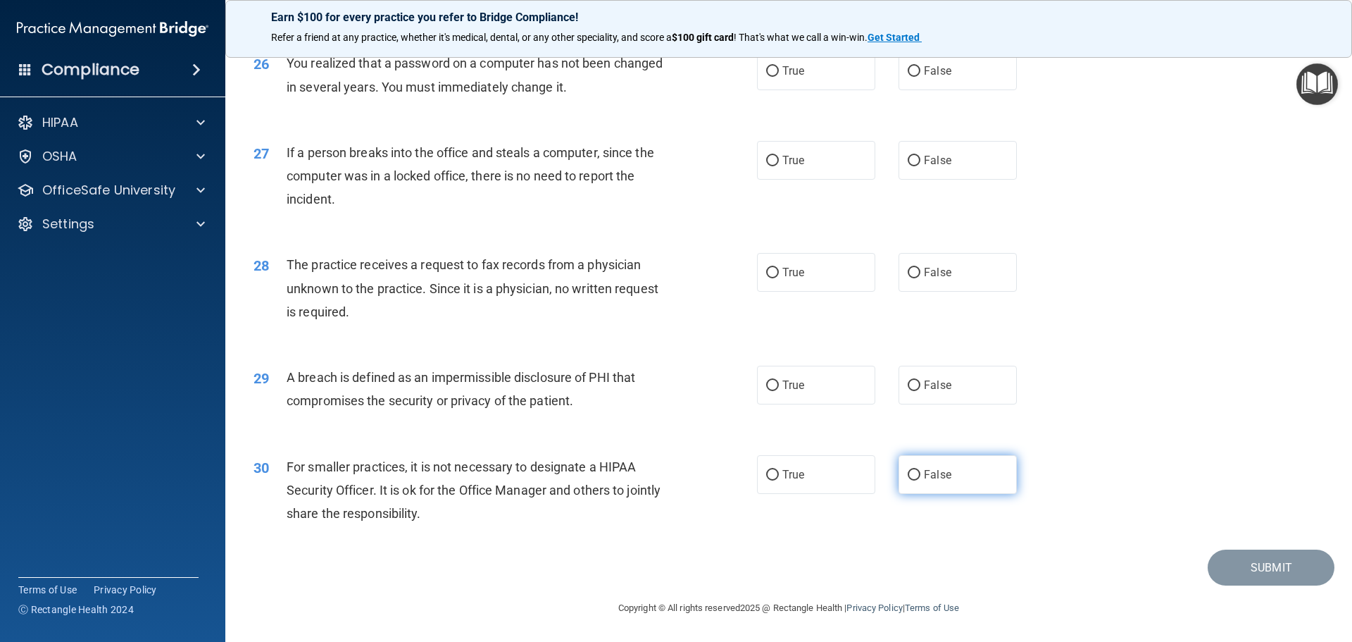
click at [909, 475] on input "False" at bounding box center [914, 475] width 13 height 11
radio input "true"
click at [760, 382] on label "True" at bounding box center [816, 385] width 118 height 39
click at [766, 382] on input "True" at bounding box center [772, 385] width 13 height 11
radio input "true"
